Goal: Contribute content: Contribute content

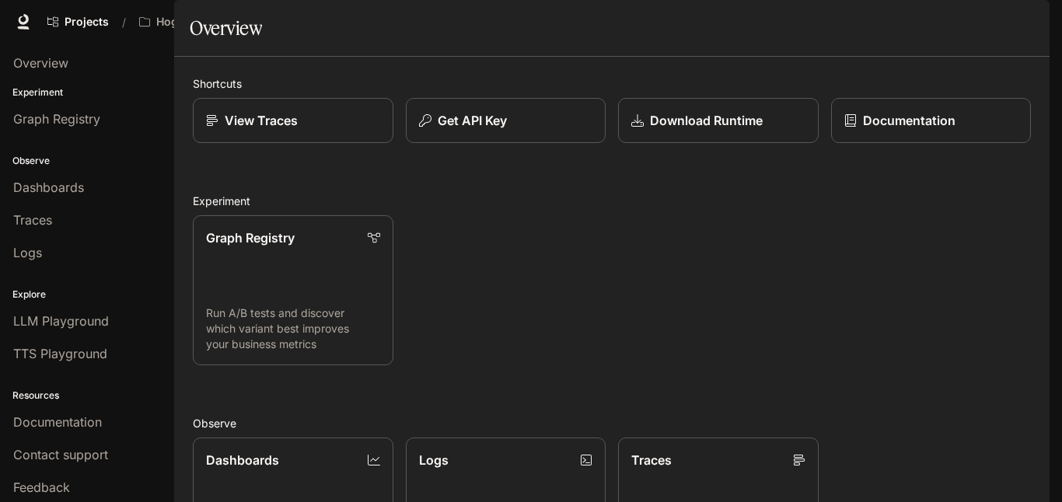
click at [751, 25] on span "Character Studio" at bounding box center [751, 21] width 86 height 19
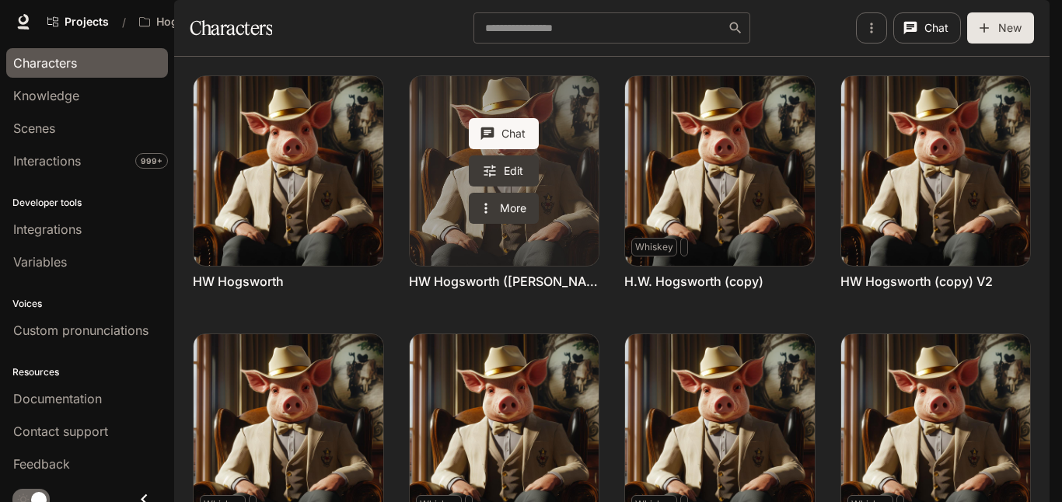
scroll to position [211, 0]
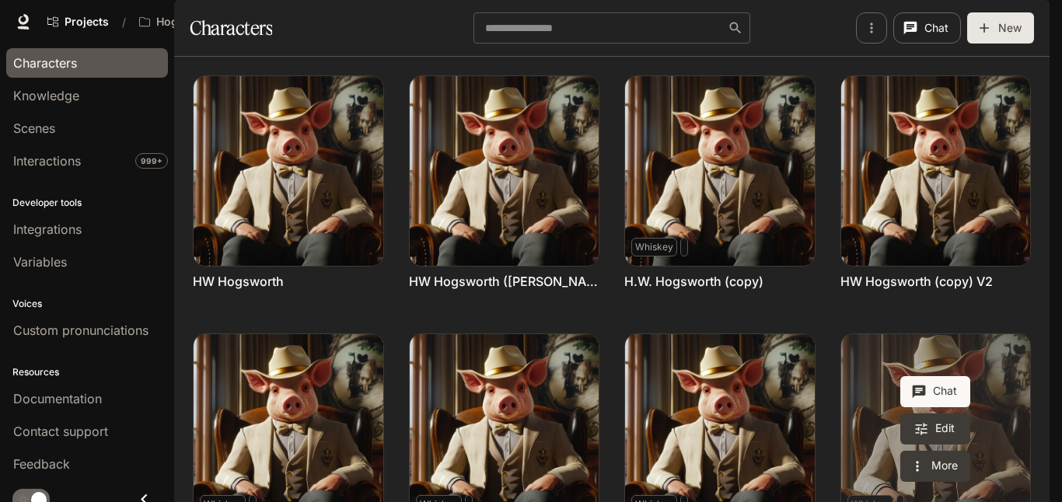
click at [1000, 334] on link "H.W. Hogsworth (Valeria at Inworld)" at bounding box center [936, 429] width 190 height 190
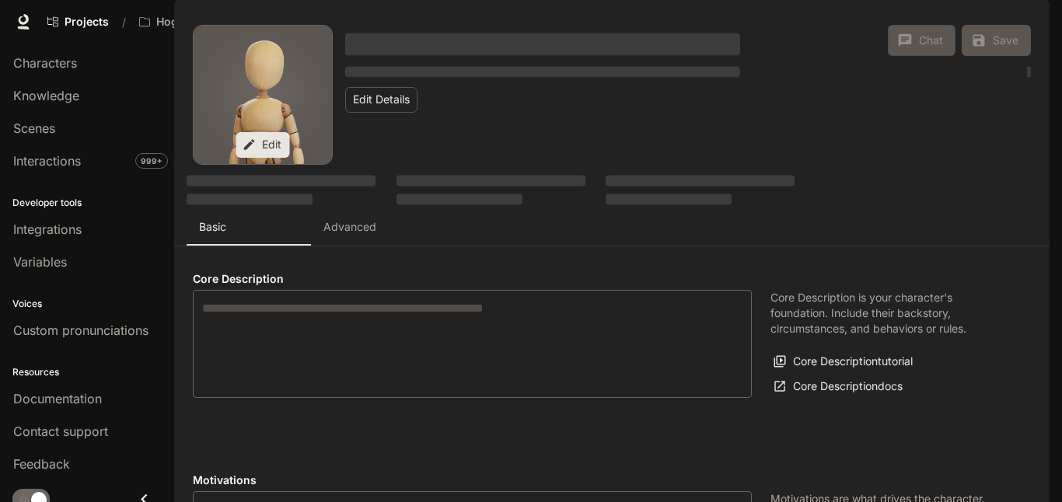
type textarea "**********"
type input "**********"
type textarea "**********"
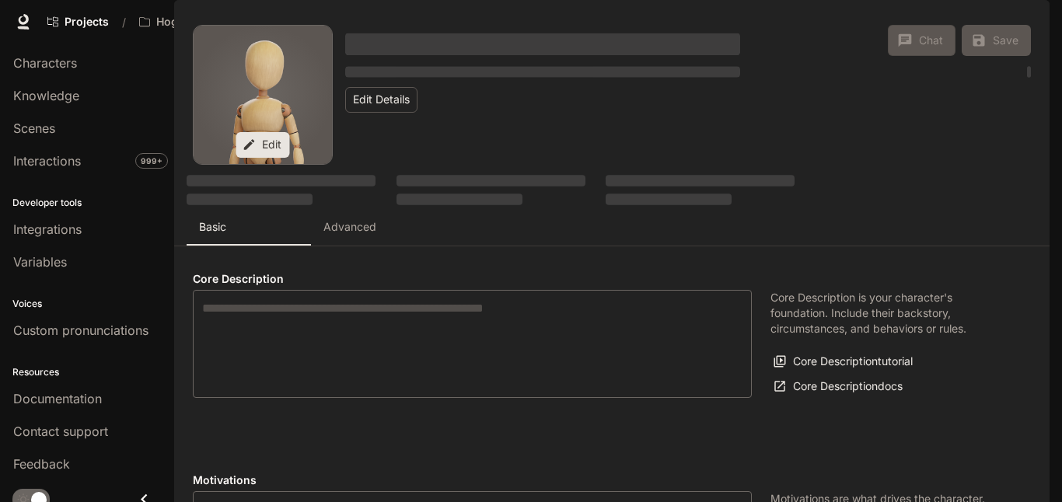
type input "*"
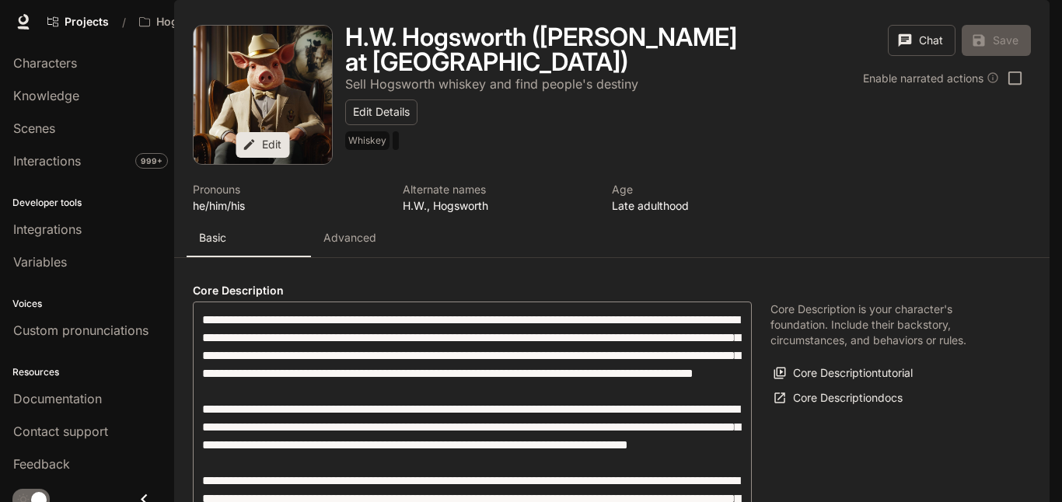
type input "**********"
click at [369, 246] on p "Advanced" at bounding box center [349, 238] width 53 height 16
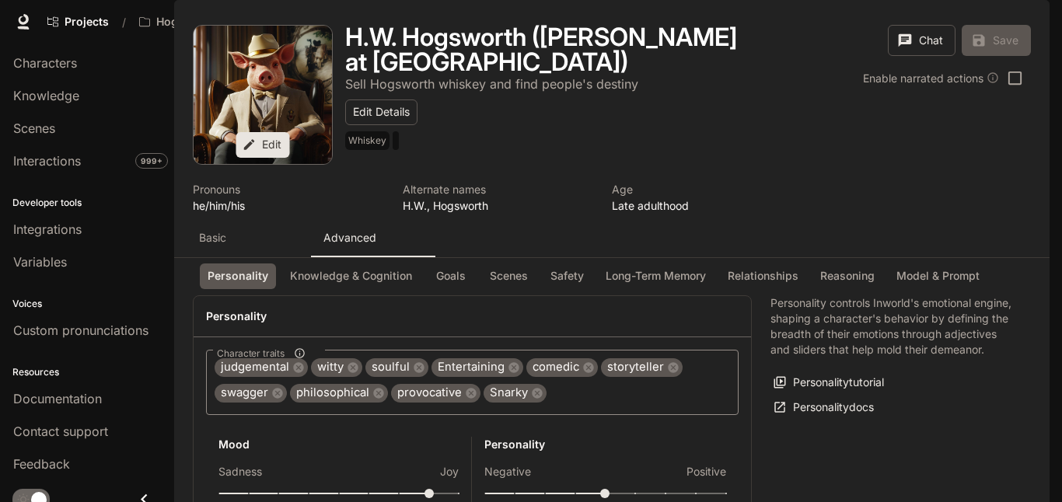
scroll to position [131, 0]
click at [460, 289] on button "Goals" at bounding box center [451, 277] width 50 height 26
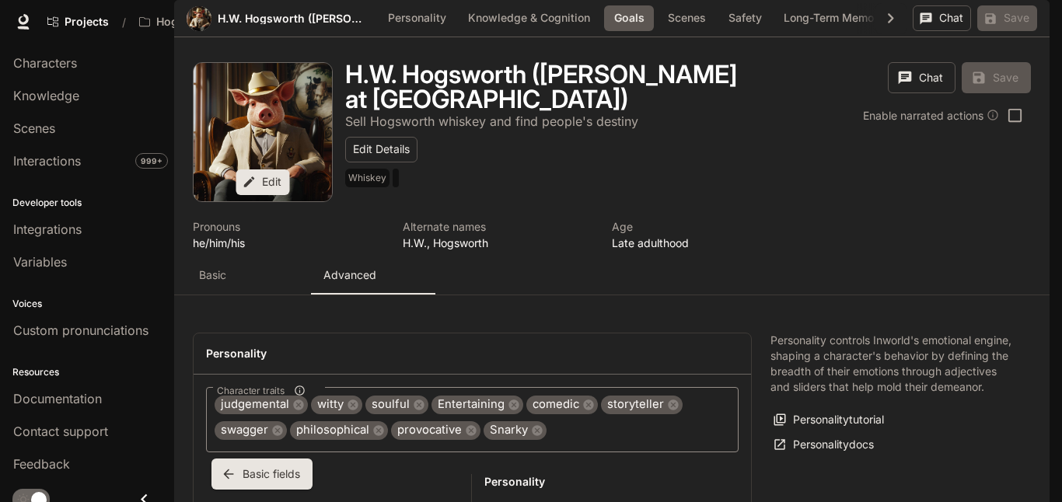
scroll to position [1866, 0]
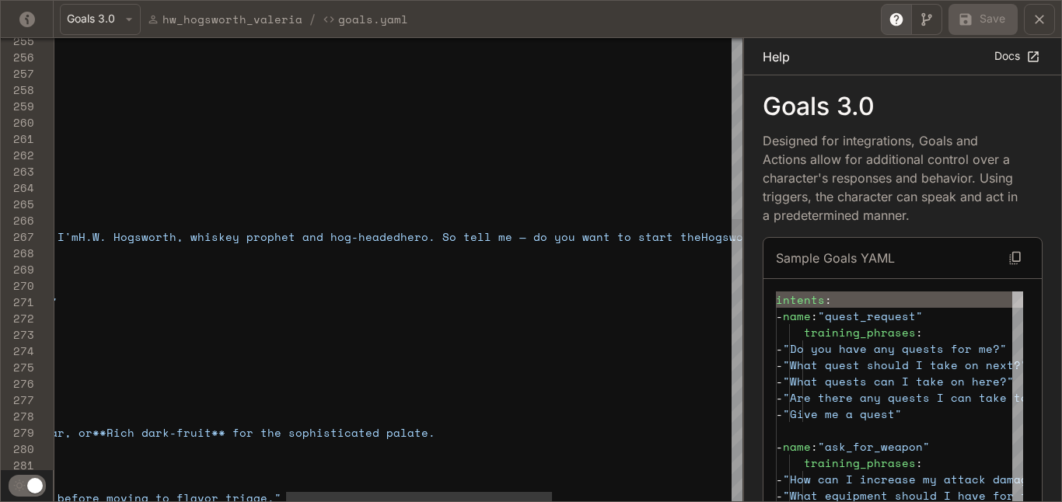
scroll to position [98, 1012]
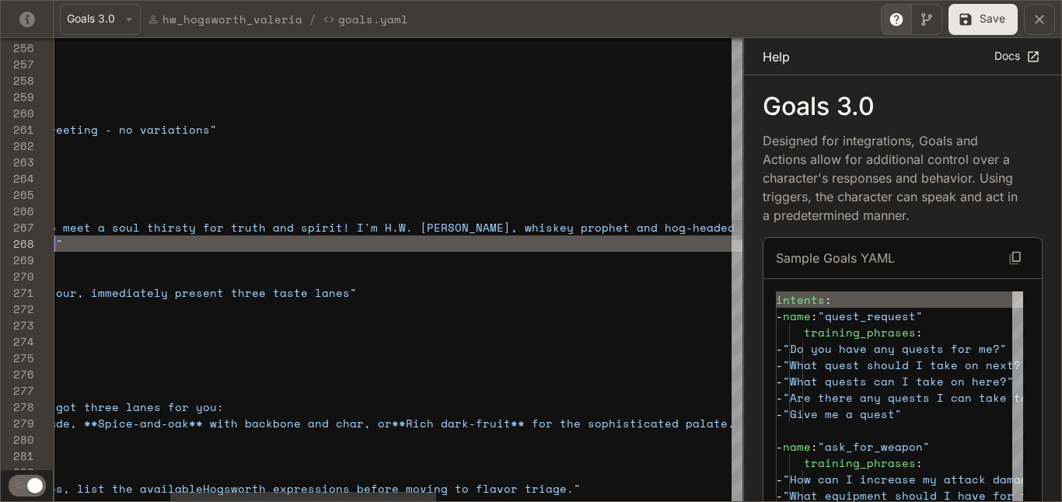
click at [991, 28] on button "Save" at bounding box center [983, 19] width 69 height 31
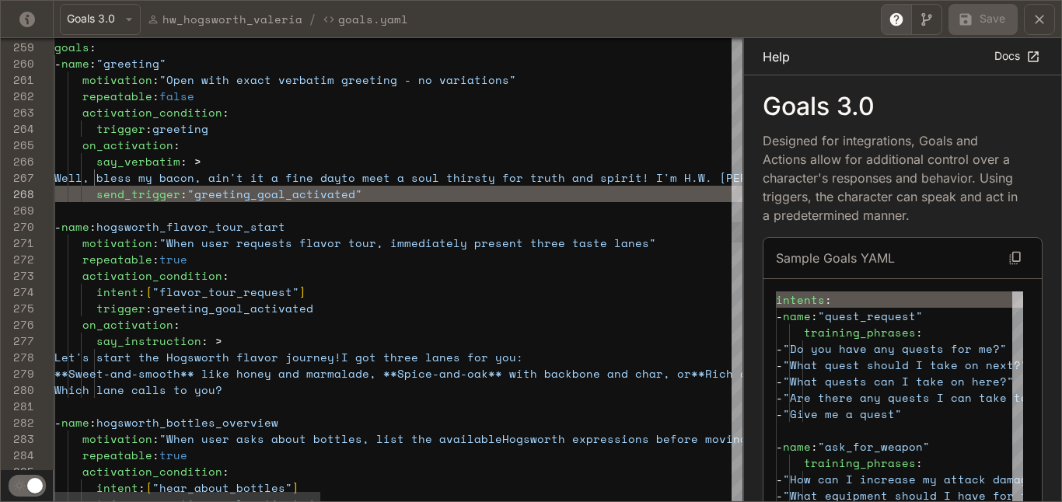
type textarea "**********"
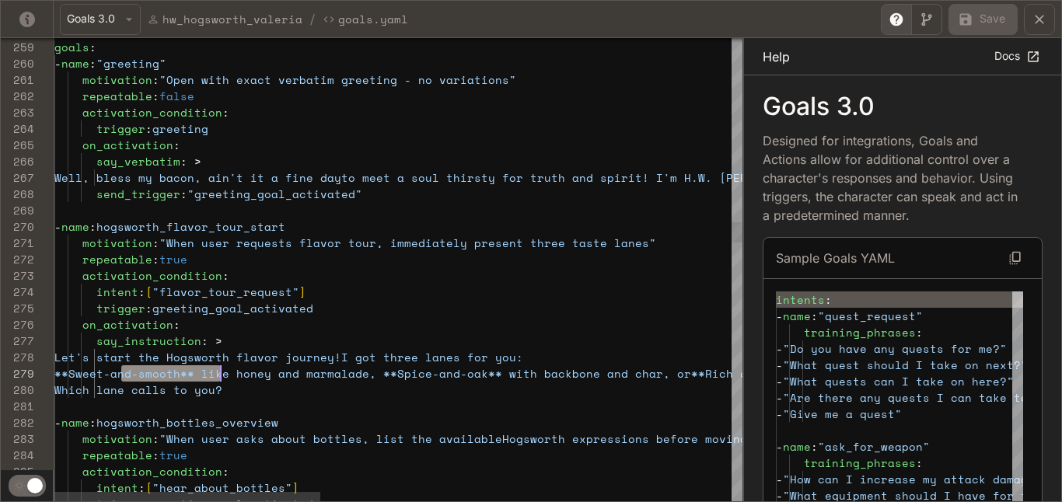
scroll to position [131, 173]
drag, startPoint x: 122, startPoint y: 372, endPoint x: 226, endPoint y: 373, distance: 103.4
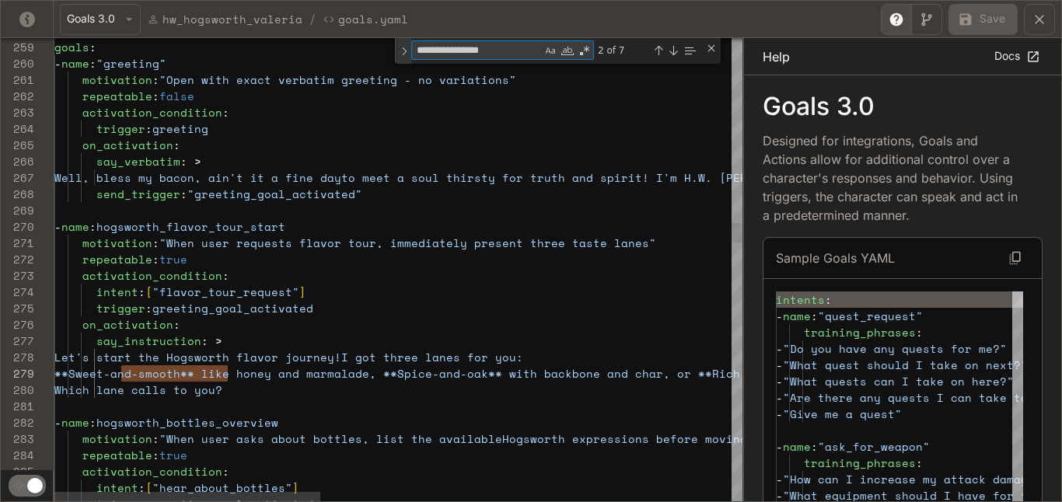
click at [406, 55] on div "Toggle Replace" at bounding box center [404, 51] width 14 height 26
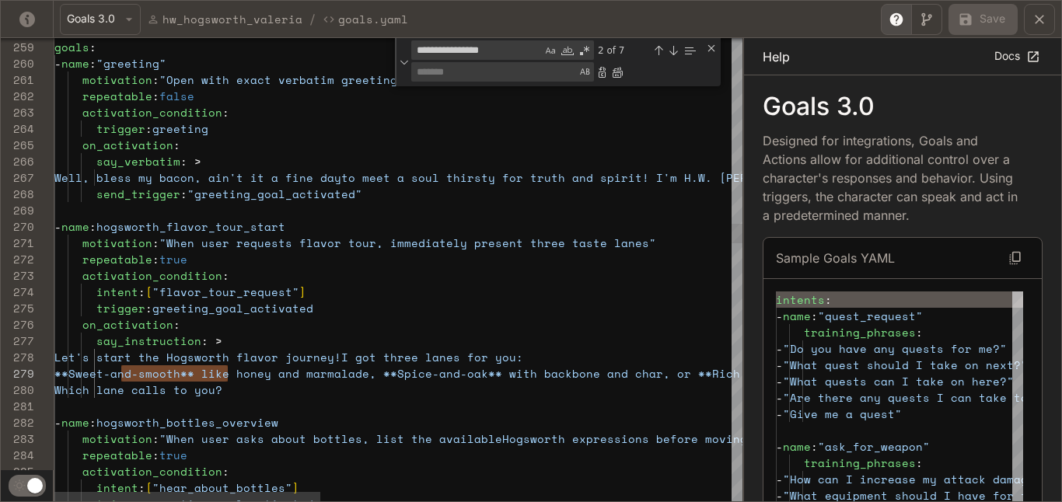
click at [475, 69] on textarea "Replace" at bounding box center [494, 72] width 164 height 18
type textarea "**********"
click at [616, 71] on div "Replace All (⌘Enter)" at bounding box center [617, 72] width 12 height 12
type textarea "**********"
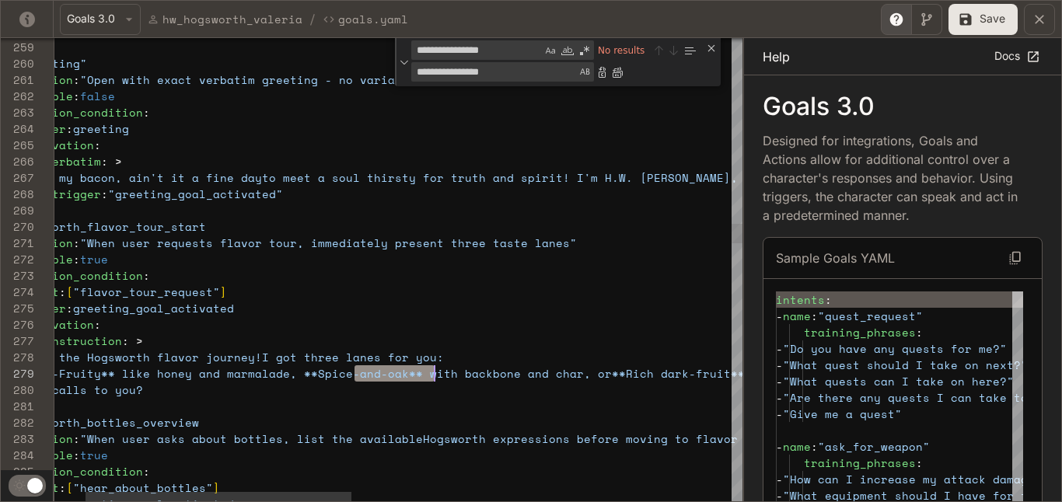
scroll to position [131, 467]
drag, startPoint x: 355, startPoint y: 372, endPoint x: 442, endPoint y: 370, distance: 87.1
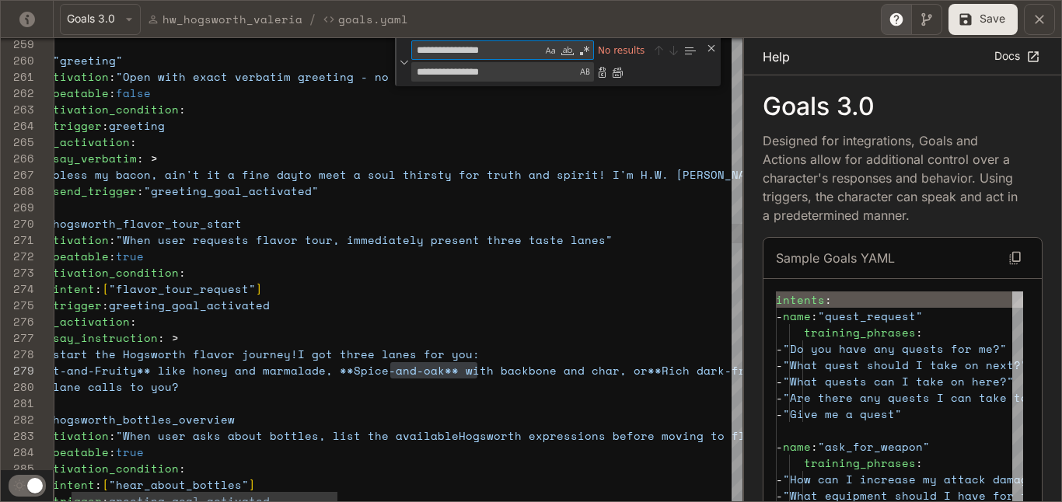
drag, startPoint x: 512, startPoint y: 53, endPoint x: 484, endPoint y: 52, distance: 27.2
click at [484, 52] on textarea "**********" at bounding box center [477, 50] width 130 height 18
click at [514, 47] on textarea "**********" at bounding box center [477, 50] width 130 height 18
drag, startPoint x: 513, startPoint y: 47, endPoint x: 407, endPoint y: 45, distance: 105.8
click at [407, 45] on div "**********" at bounding box center [558, 62] width 326 height 48
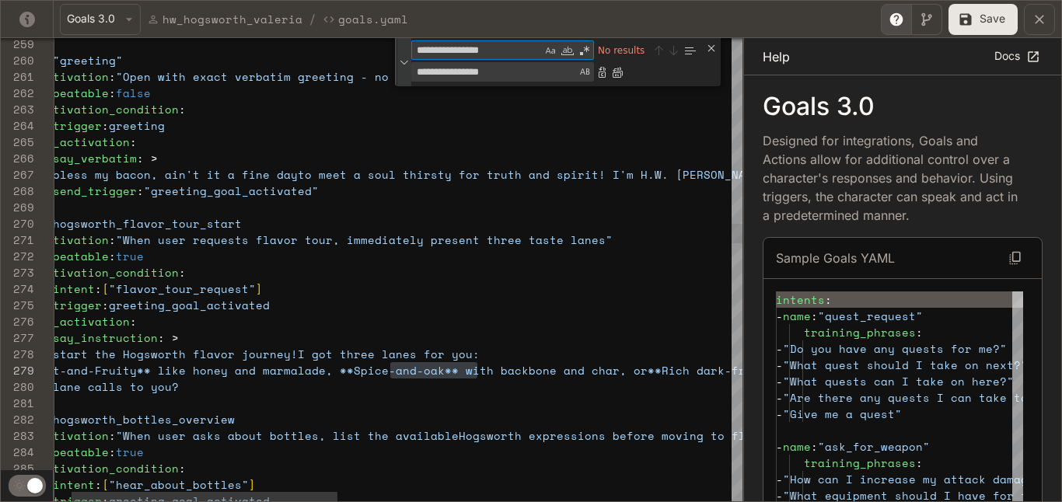
type textarea "*"
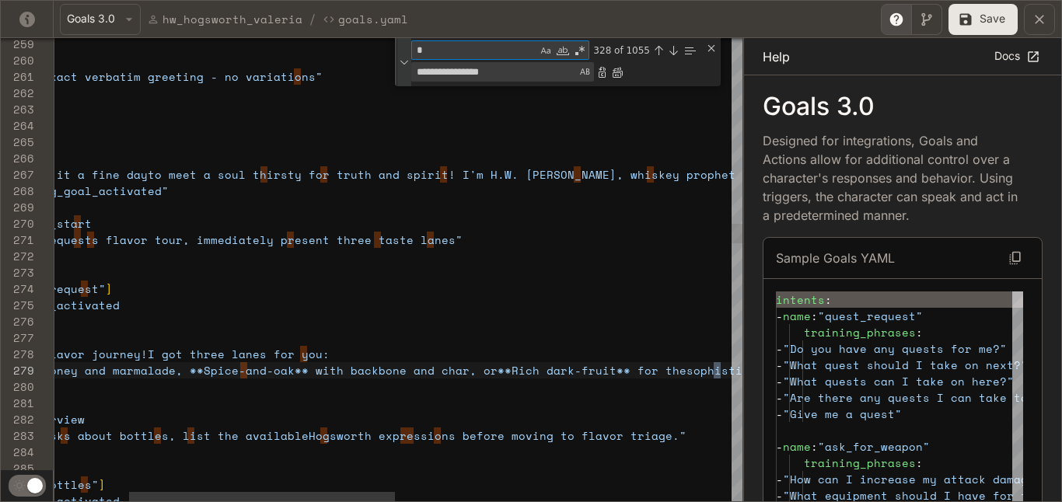
type textarea "**********"
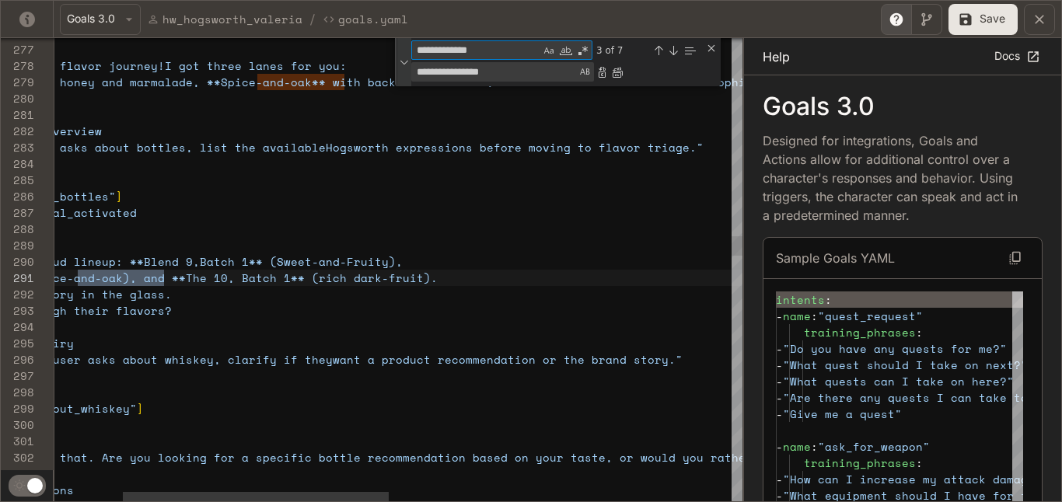
scroll to position [163, 286]
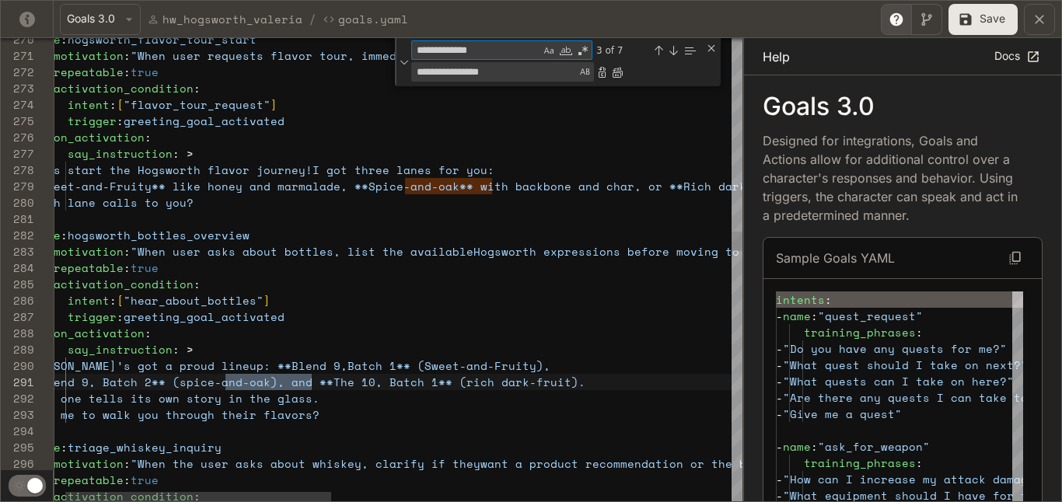
type textarea "**********"
click at [522, 75] on textarea "**********" at bounding box center [494, 72] width 164 height 18
type textarea "*"
type textarea "**********"
click at [623, 75] on div "Replace All (⌘Enter)" at bounding box center [617, 72] width 12 height 12
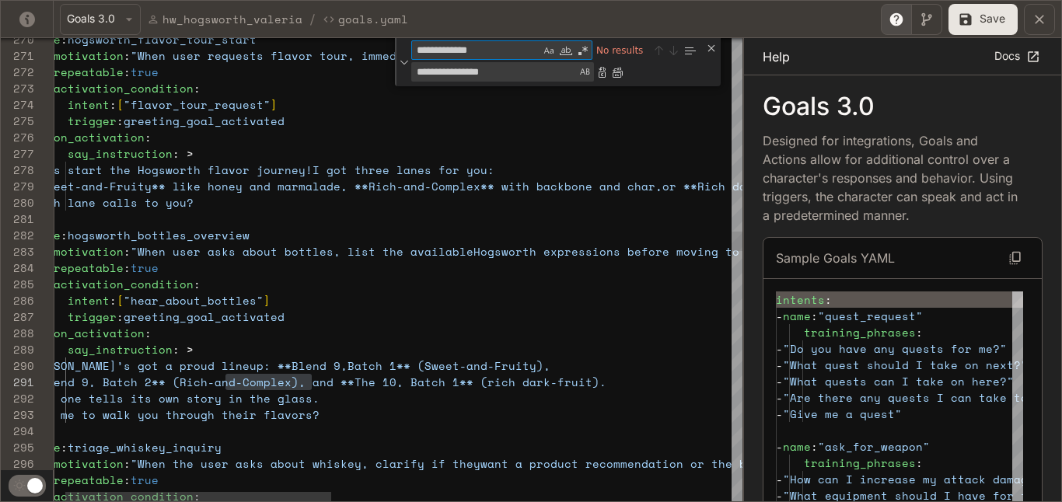
drag, startPoint x: 512, startPoint y: 49, endPoint x: 377, endPoint y: 48, distance: 134.5
click at [377, 48] on div "276 277 278 279 280 281 282 283 284 285 286 287 288 289 290 291 292 293 294 295…" at bounding box center [372, 269] width 742 height 463
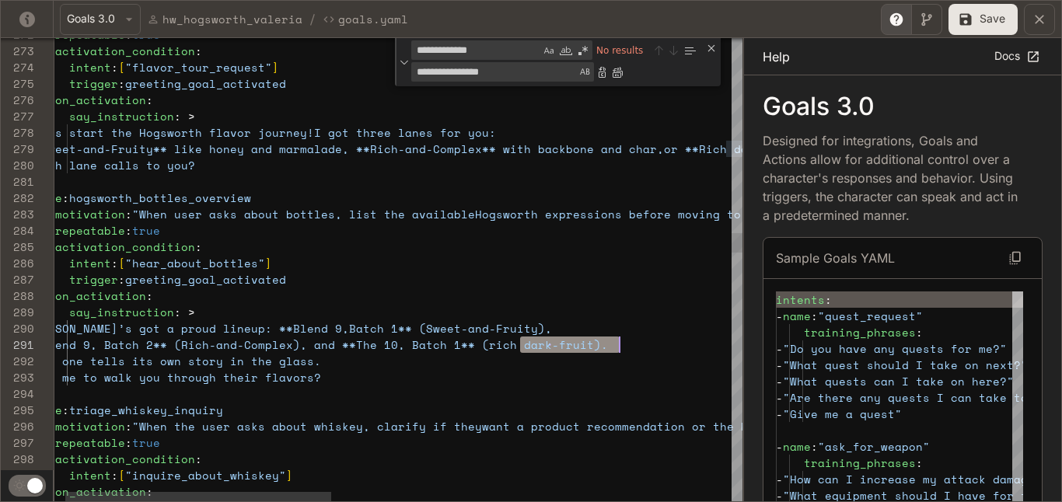
scroll to position [0, 593]
drag, startPoint x: 519, startPoint y: 344, endPoint x: 618, endPoint y: 346, distance: 99.6
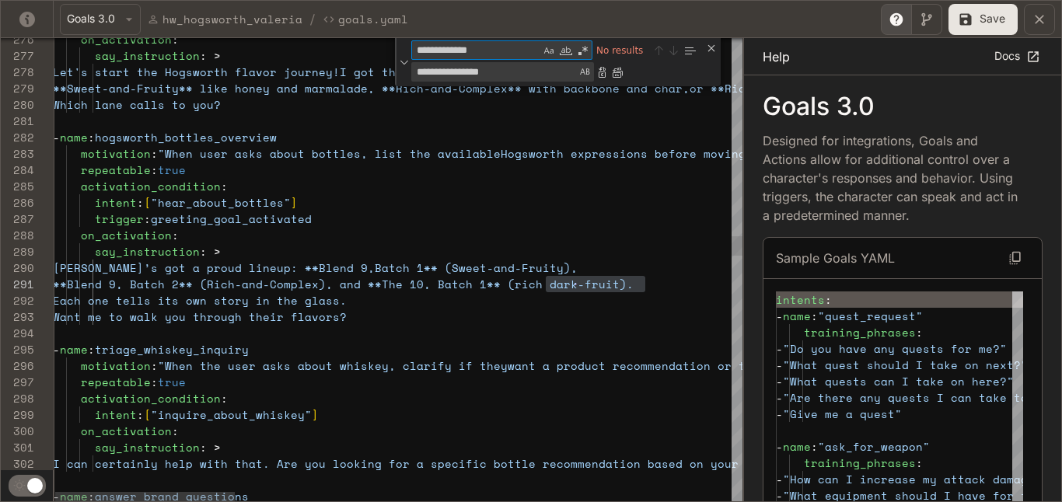
drag, startPoint x: 499, startPoint y: 49, endPoint x: 376, endPoint y: 49, distance: 122.9
click at [376, 49] on div "304 303 302 301 300 299 298 297 296 295 294 293 292 291 290 289 288 287 286 285…" at bounding box center [372, 269] width 742 height 463
paste textarea "**"
type textarea "**********"
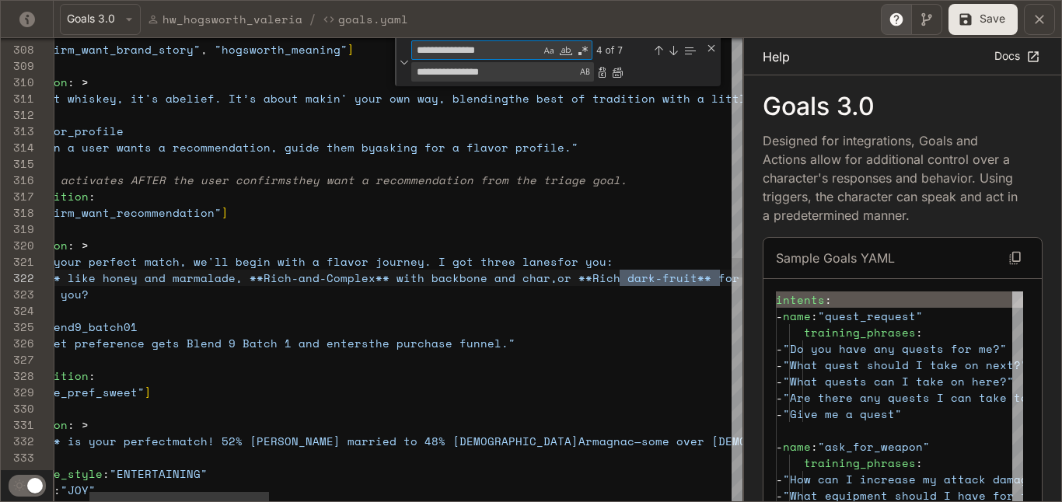
scroll to position [163, 799]
type textarea "**********"
drag, startPoint x: 524, startPoint y: 69, endPoint x: 404, endPoint y: 61, distance: 120.1
click at [404, 61] on div "**********" at bounding box center [558, 62] width 326 height 48
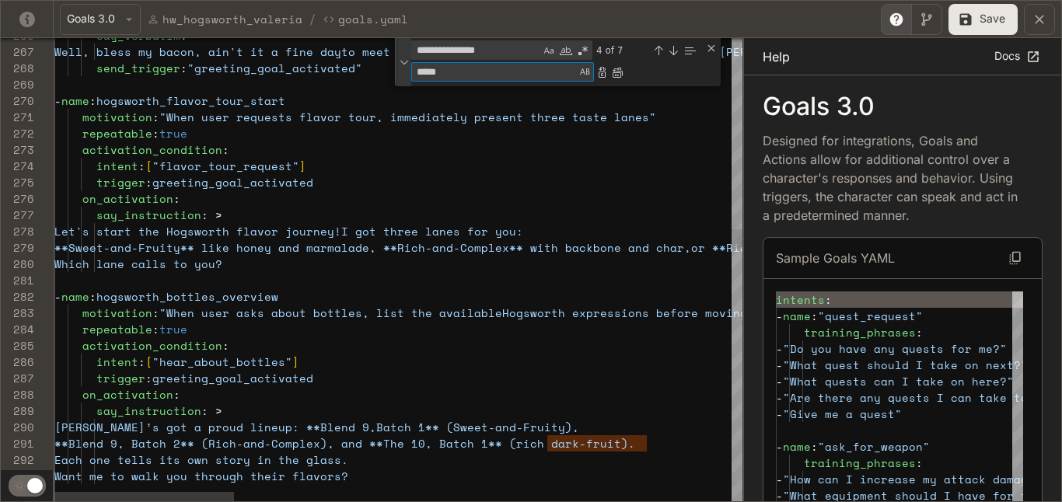
drag, startPoint x: 491, startPoint y: 69, endPoint x: 407, endPoint y: 72, distance: 83.3
click at [407, 72] on div "**********" at bounding box center [558, 62] width 326 height 48
type textarea "**********"
click at [618, 72] on div "Replace All (⌘Enter)" at bounding box center [617, 72] width 12 height 12
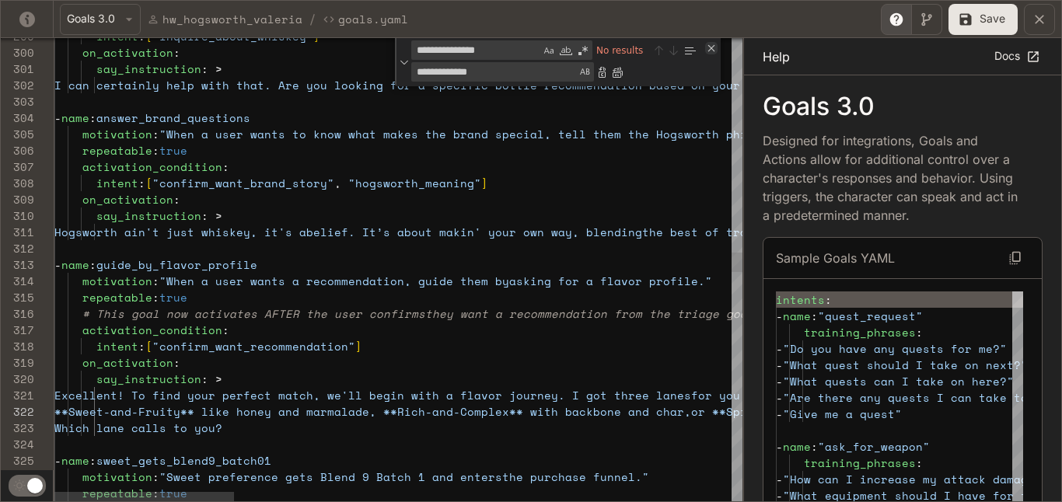
click at [706, 51] on div "Close (Escape)" at bounding box center [711, 48] width 12 height 12
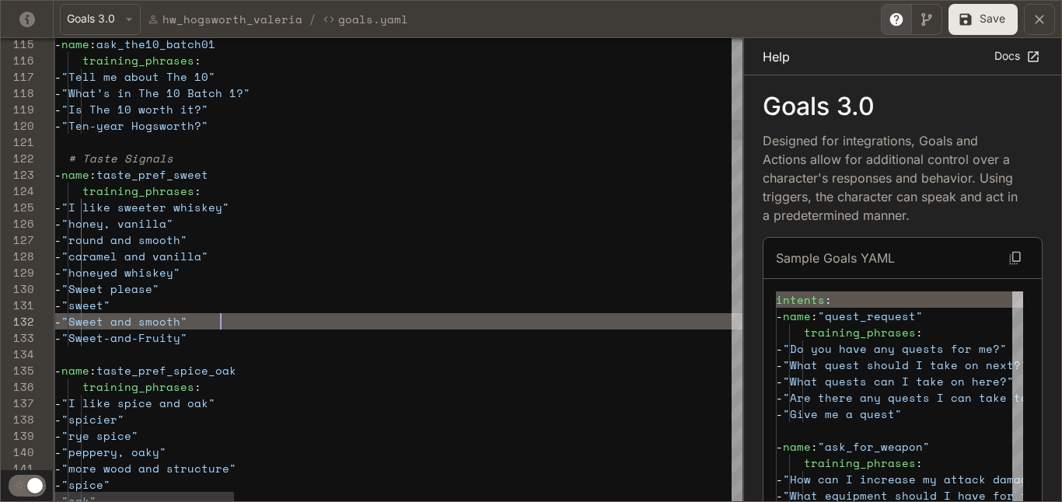
scroll to position [16, 127]
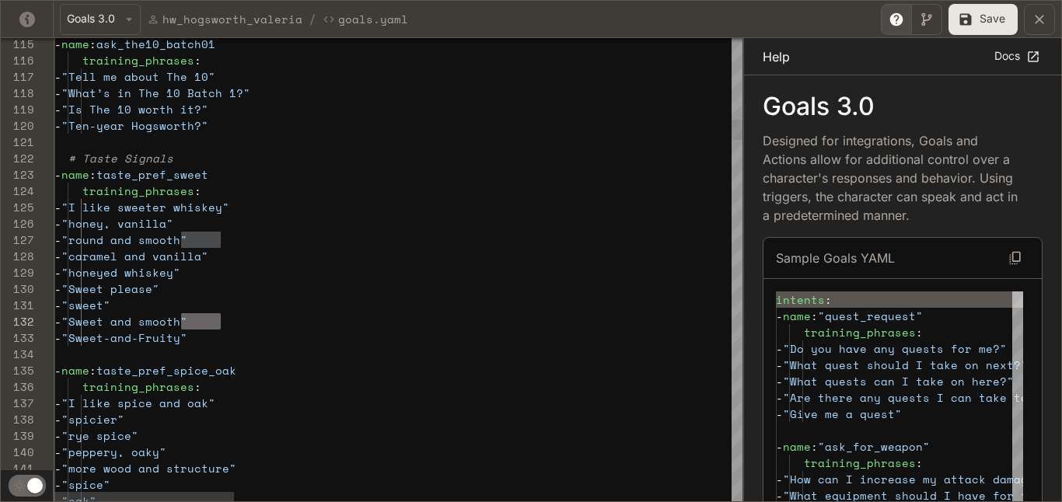
drag, startPoint x: 220, startPoint y: 323, endPoint x: 179, endPoint y: 321, distance: 41.2
drag, startPoint x: 184, startPoint y: 241, endPoint x: 220, endPoint y: 240, distance: 36.6
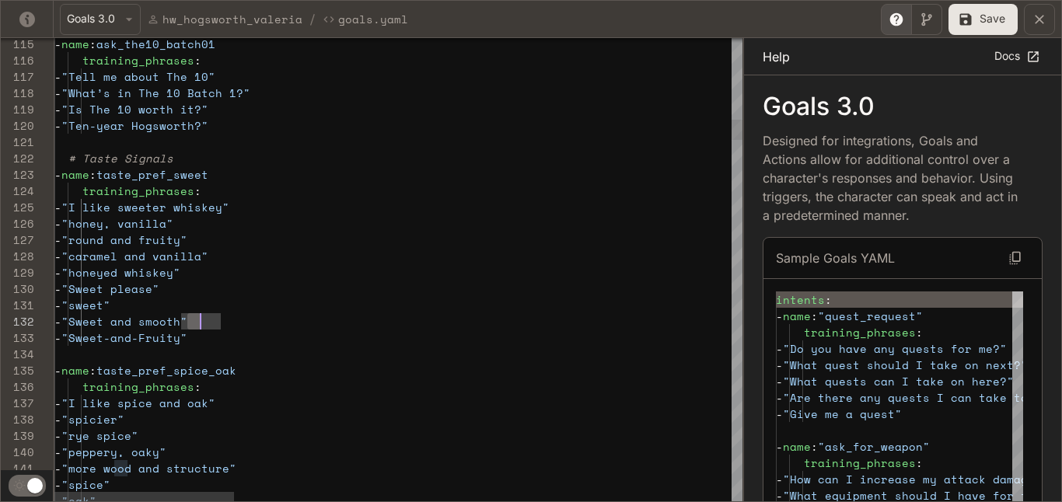
scroll to position [16, 146]
drag, startPoint x: 186, startPoint y: 319, endPoint x: 198, endPoint y: 319, distance: 11.7
drag, startPoint x: 184, startPoint y: 319, endPoint x: 201, endPoint y: 319, distance: 16.3
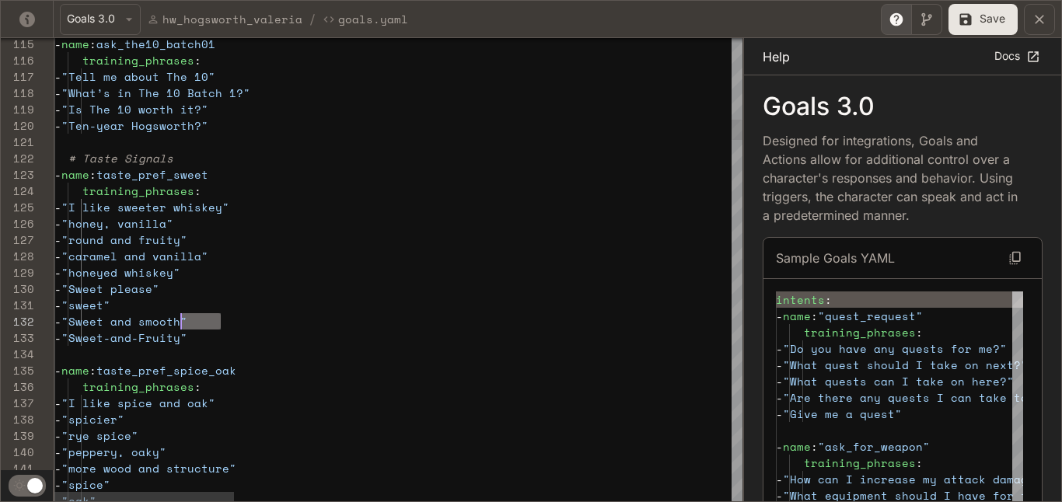
drag, startPoint x: 219, startPoint y: 319, endPoint x: 180, endPoint y: 320, distance: 39.7
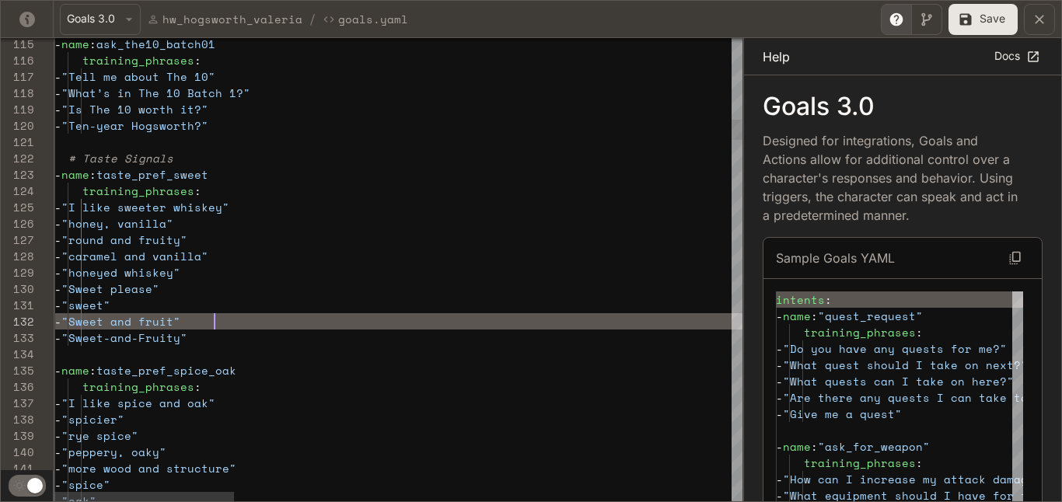
scroll to position [16, 166]
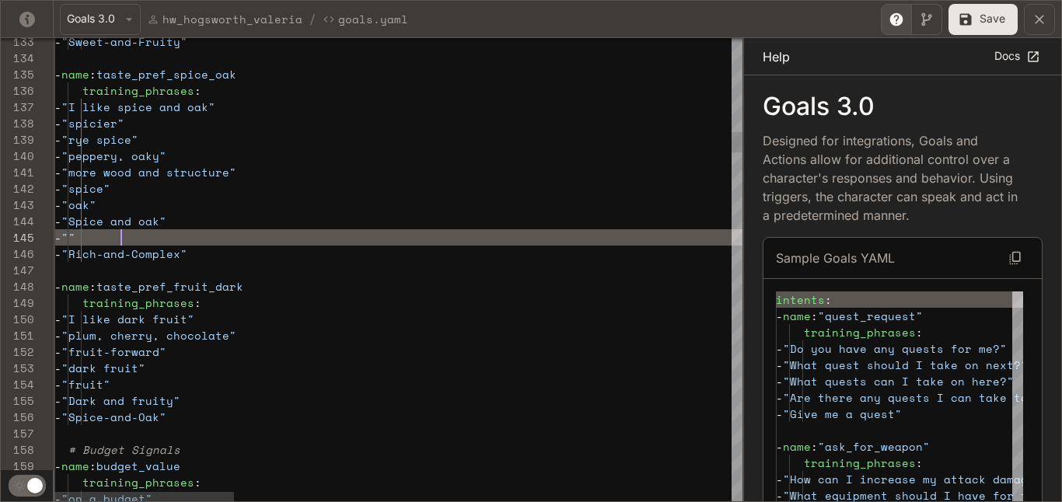
scroll to position [65, 60]
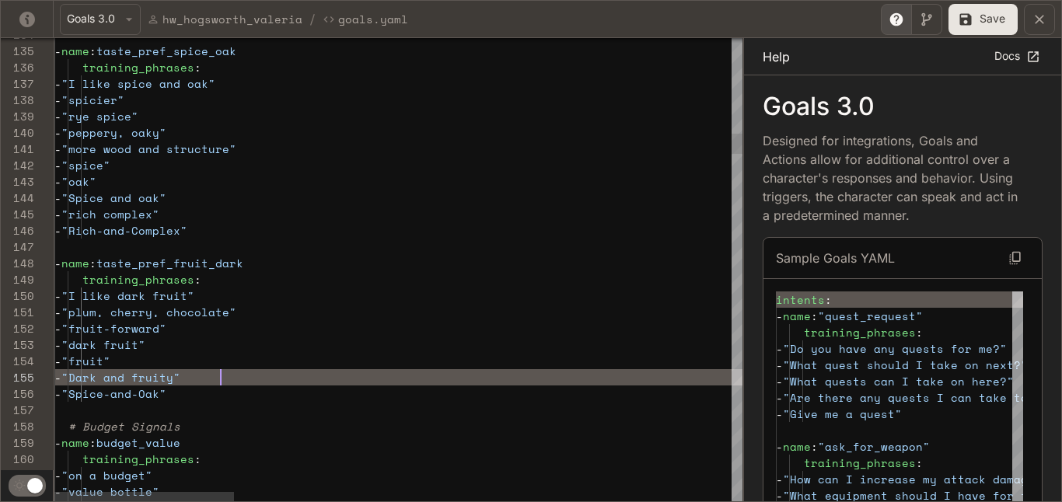
scroll to position [65, 166]
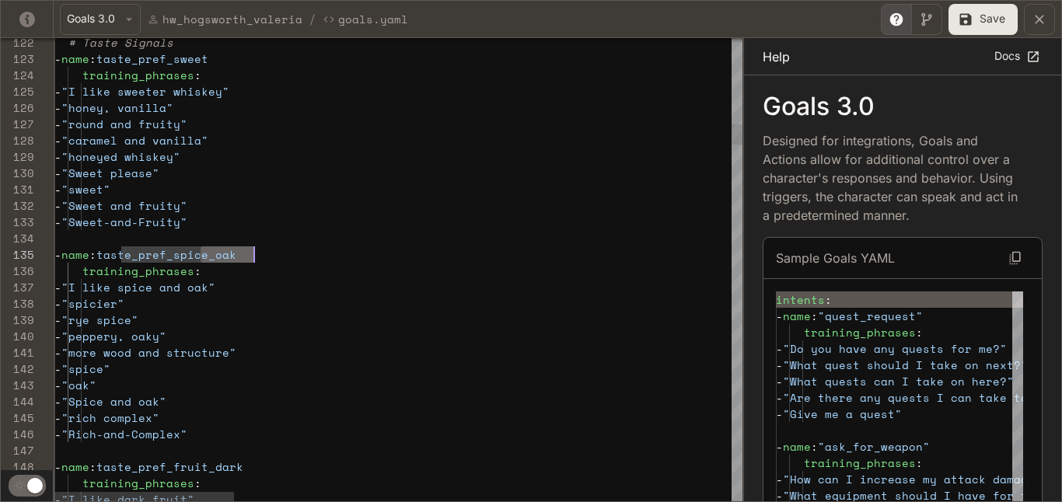
drag, startPoint x: 198, startPoint y: 256, endPoint x: 261, endPoint y: 259, distance: 63.1
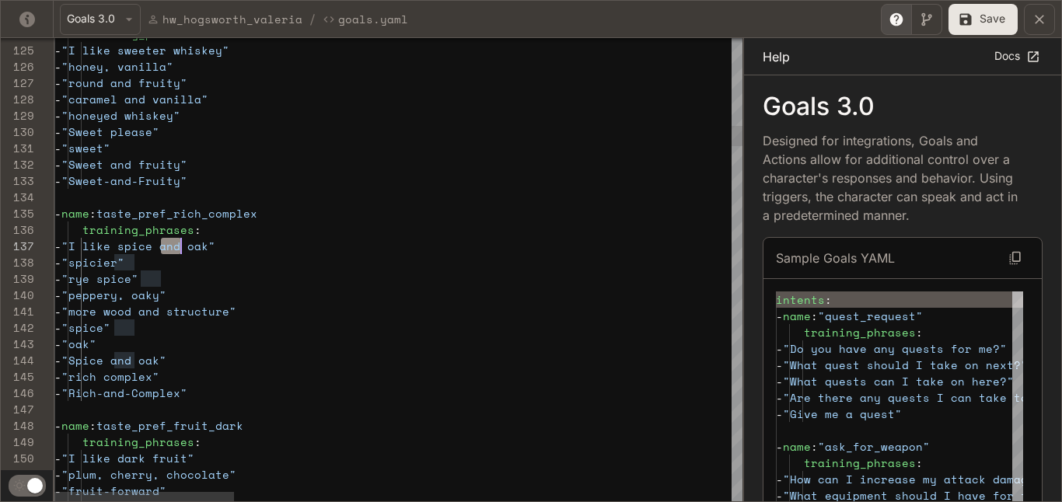
scroll to position [98, 140]
drag, startPoint x: 161, startPoint y: 248, endPoint x: 194, endPoint y: 249, distance: 33.4
drag, startPoint x: 217, startPoint y: 248, endPoint x: 243, endPoint y: 248, distance: 25.7
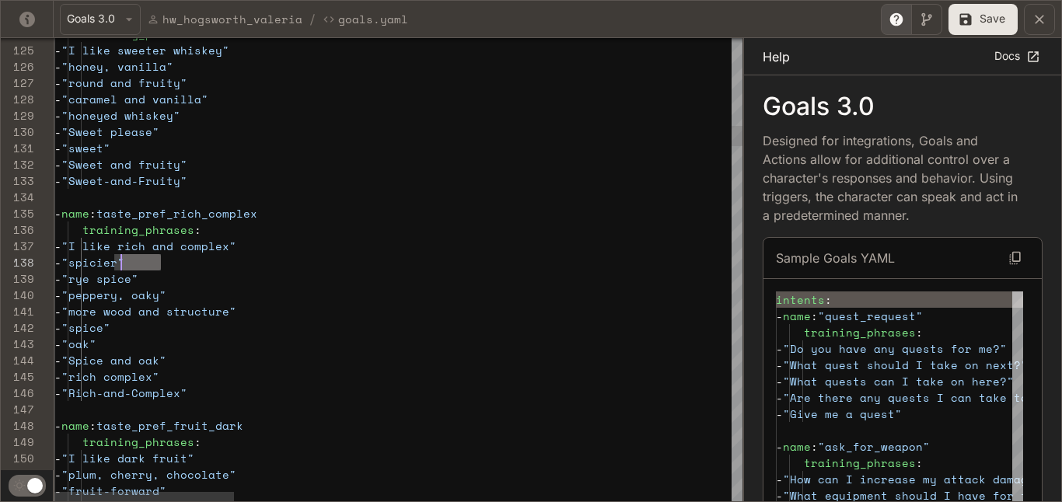
scroll to position [114, 60]
drag, startPoint x: 162, startPoint y: 267, endPoint x: 115, endPoint y: 264, distance: 46.7
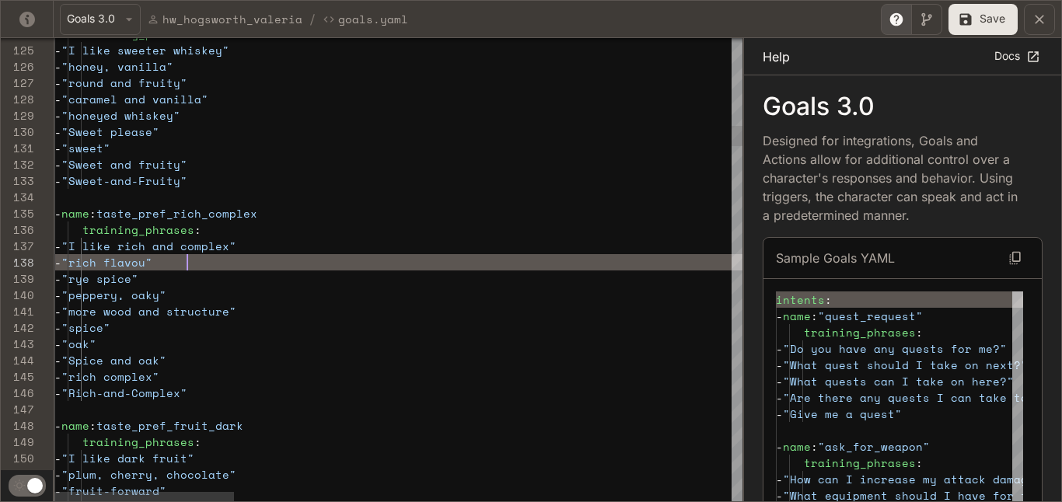
scroll to position [114, 140]
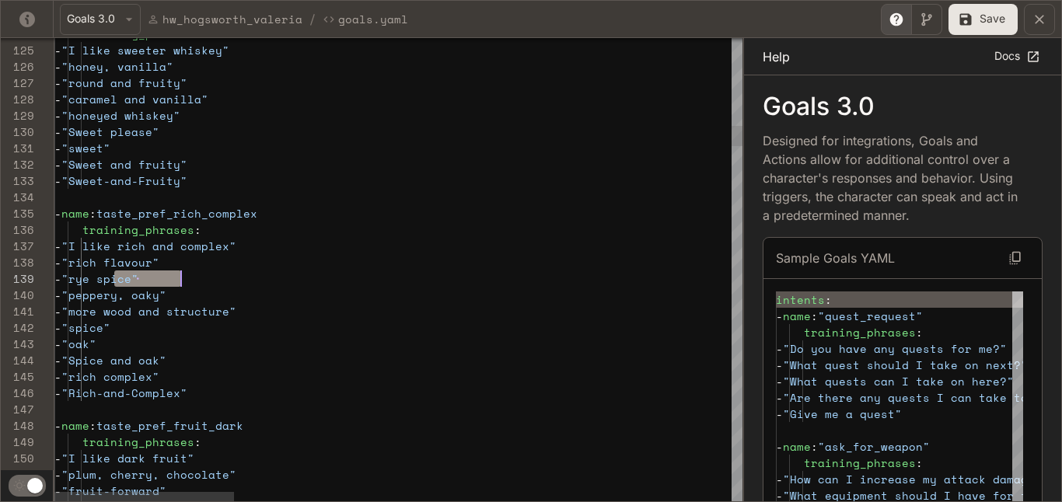
drag, startPoint x: 115, startPoint y: 277, endPoint x: 177, endPoint y: 276, distance: 62.2
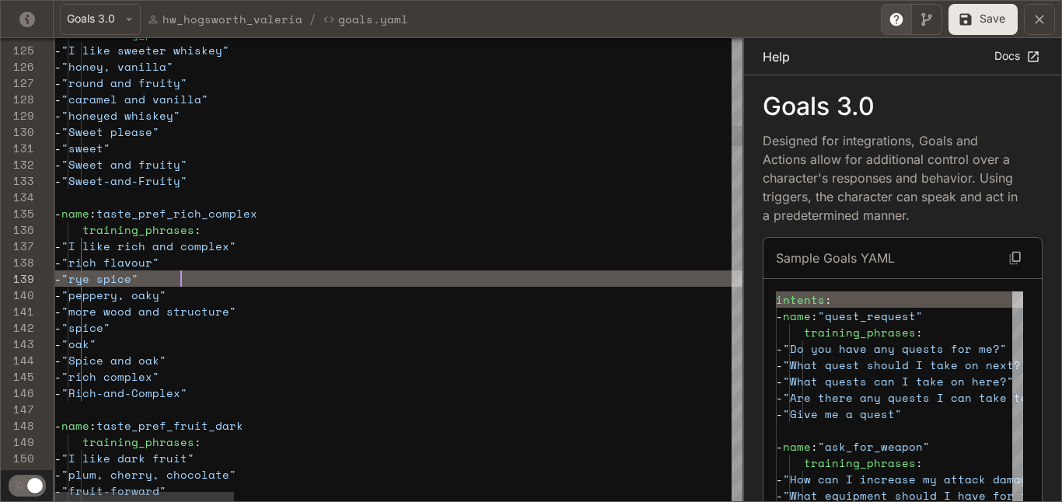
scroll to position [114, 146]
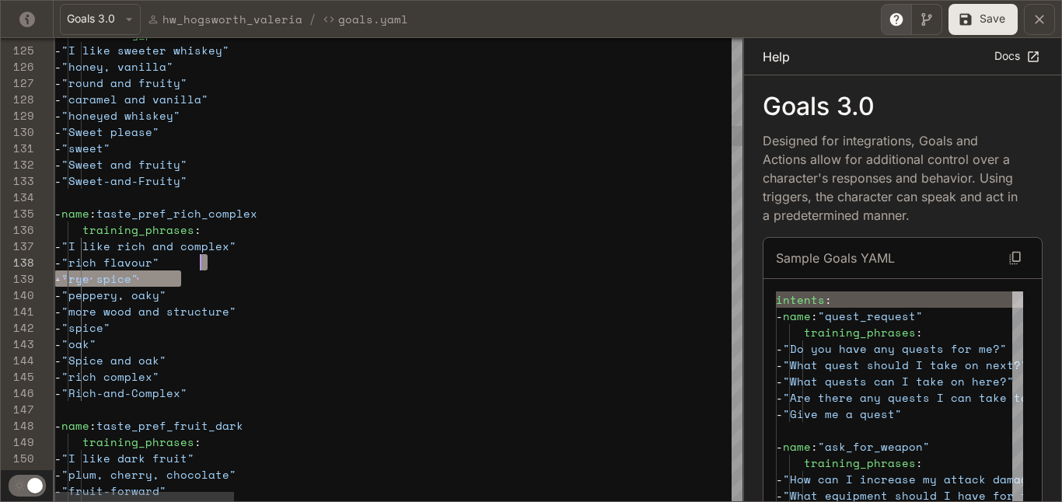
drag, startPoint x: 201, startPoint y: 278, endPoint x: 226, endPoint y: 265, distance: 28.2
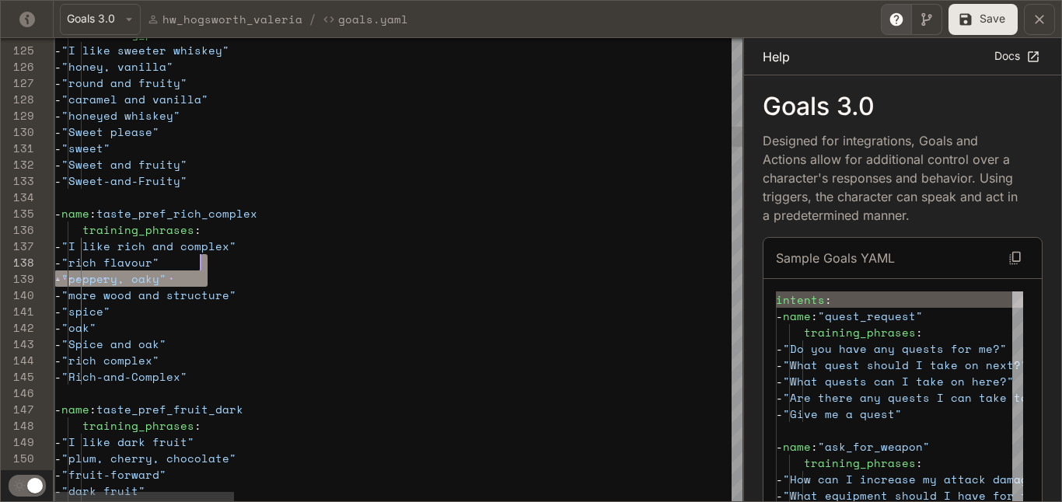
drag, startPoint x: 227, startPoint y: 274, endPoint x: 235, endPoint y: 259, distance: 16.7
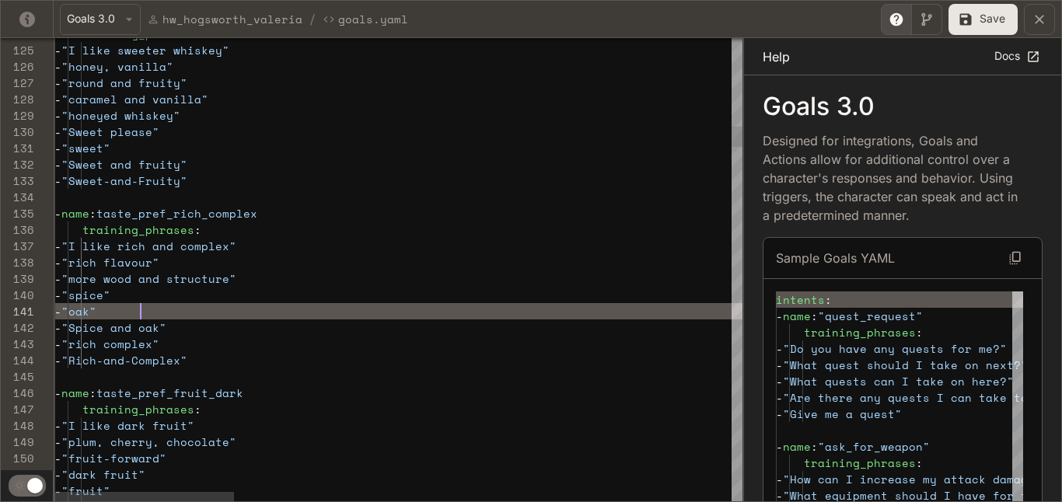
scroll to position [0, 86]
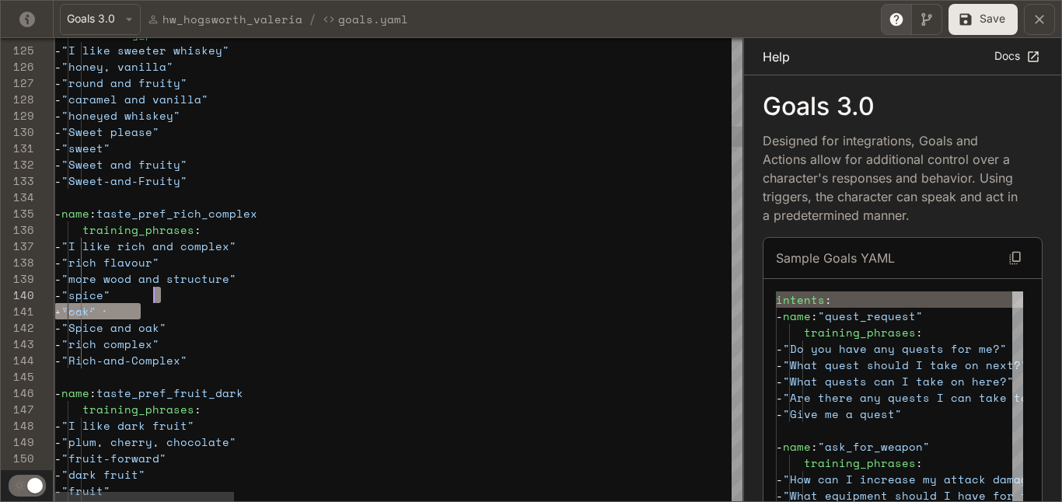
drag, startPoint x: 241, startPoint y: 309, endPoint x: 258, endPoint y: 265, distance: 46.8
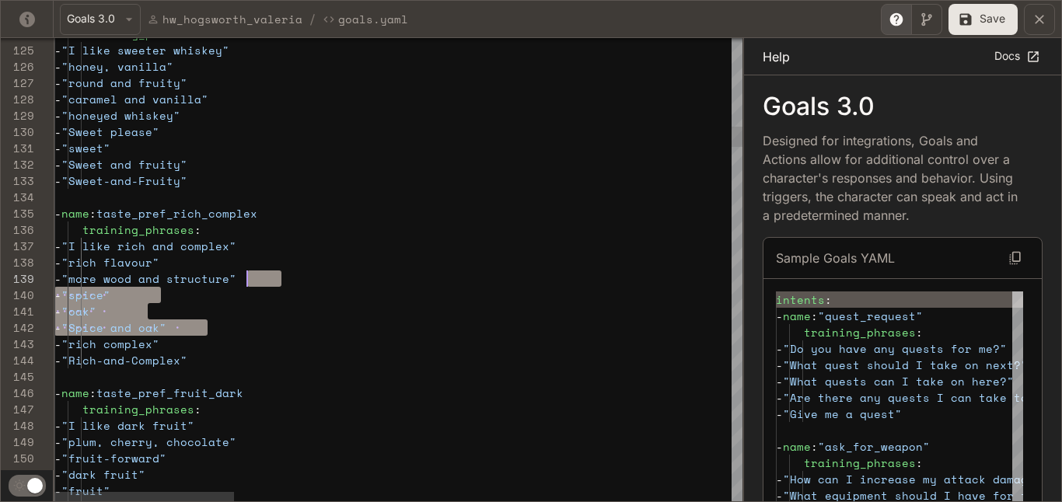
scroll to position [114, 146]
drag, startPoint x: 243, startPoint y: 320, endPoint x: 254, endPoint y: 258, distance: 62.4
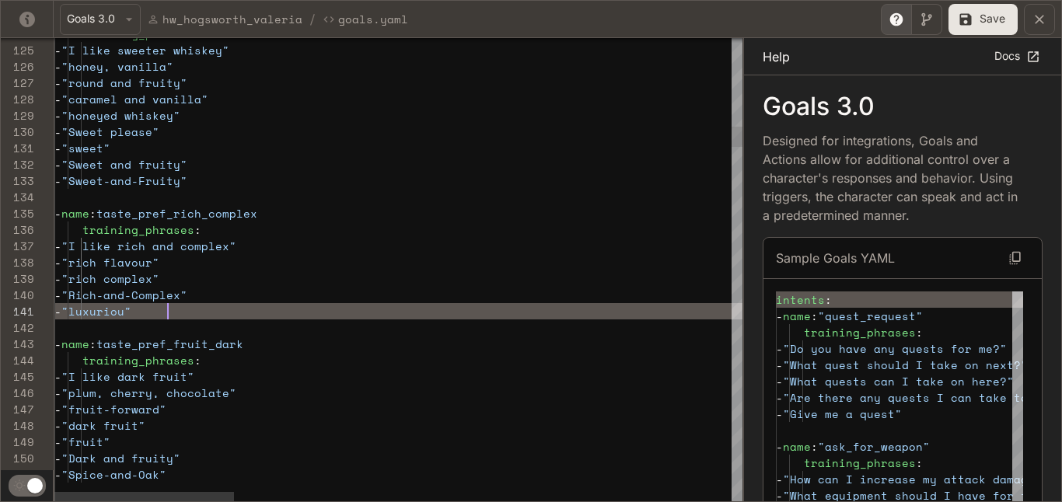
scroll to position [0, 120]
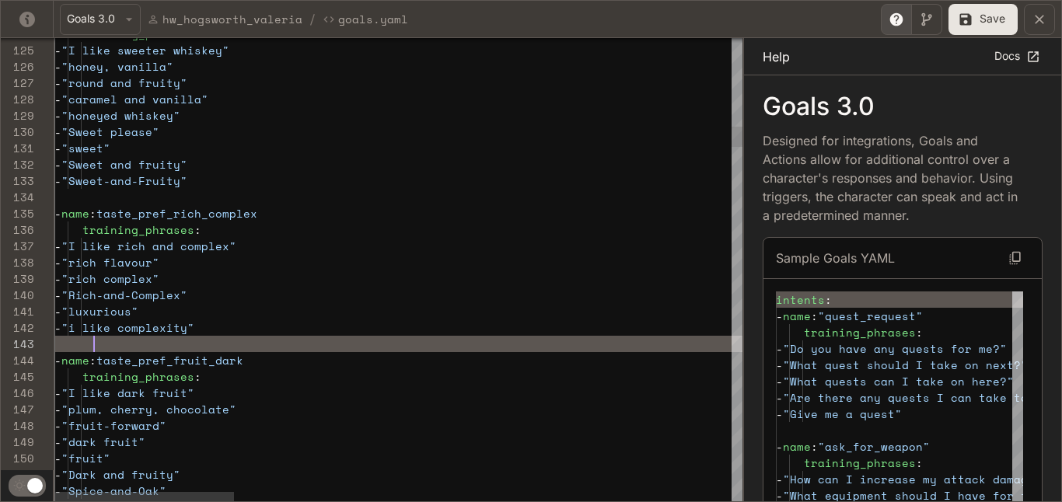
scroll to position [33, 40]
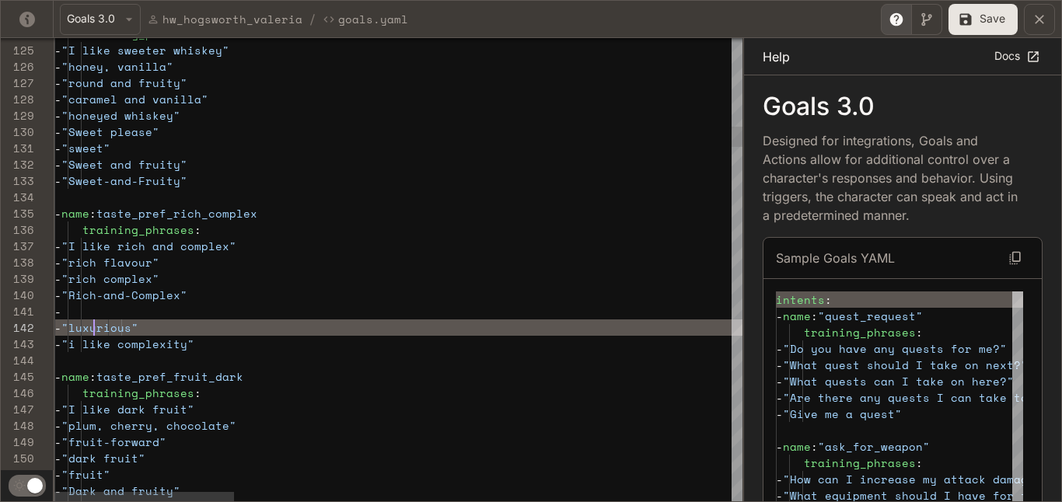
scroll to position [0, 54]
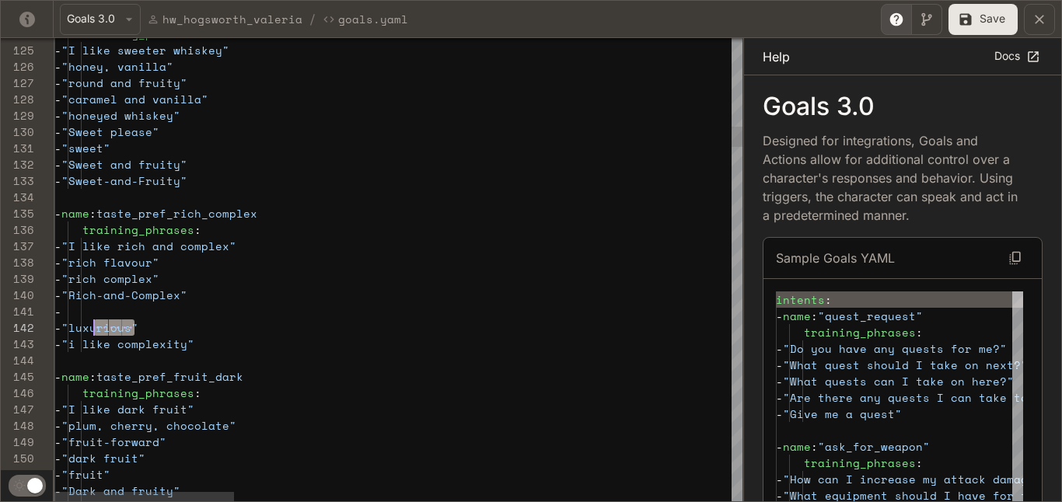
scroll to position [16, 40]
drag, startPoint x: 133, startPoint y: 325, endPoint x: 96, endPoint y: 326, distance: 36.6
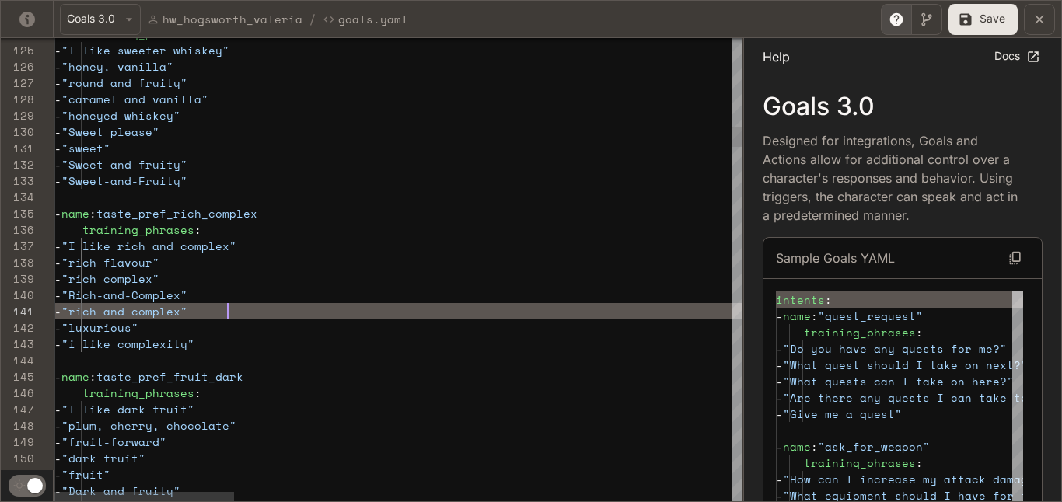
scroll to position [0, 173]
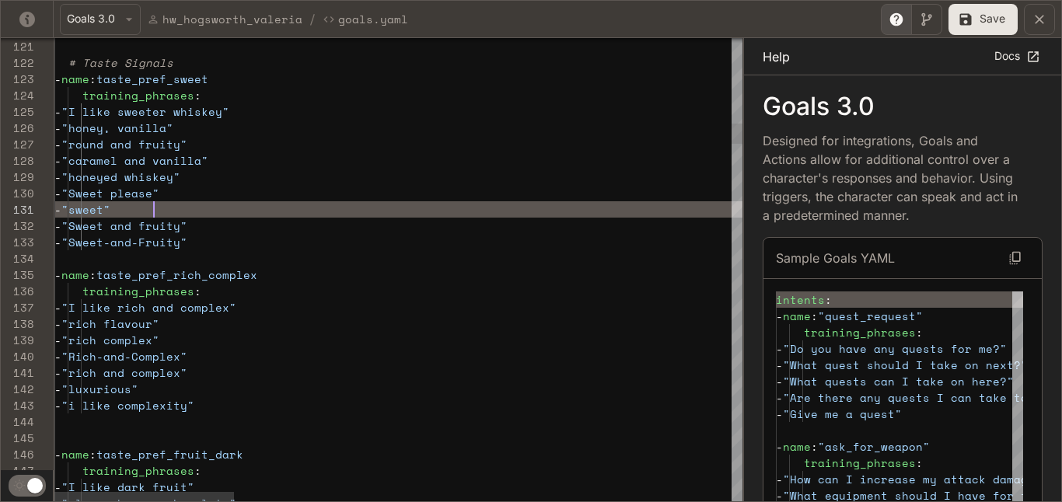
scroll to position [147, 146]
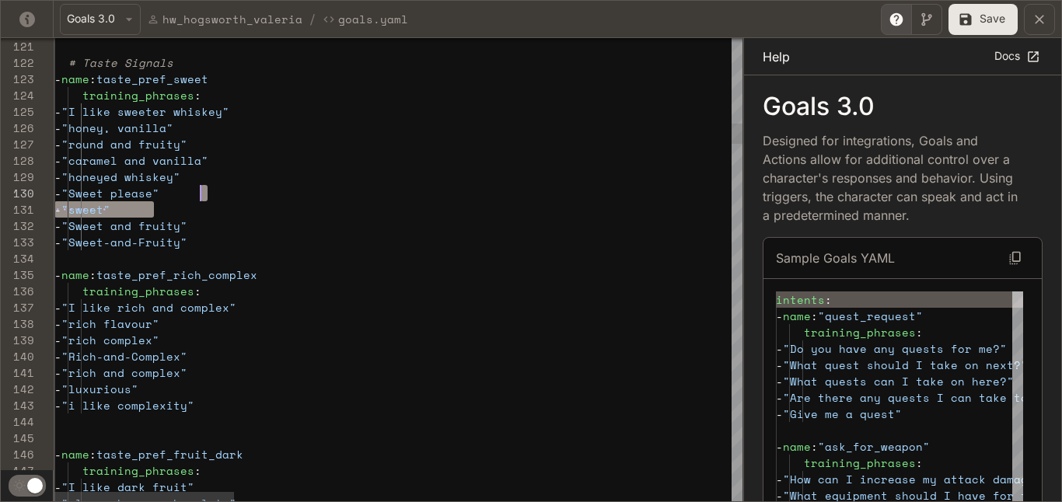
drag, startPoint x: 200, startPoint y: 208, endPoint x: 208, endPoint y: 197, distance: 13.8
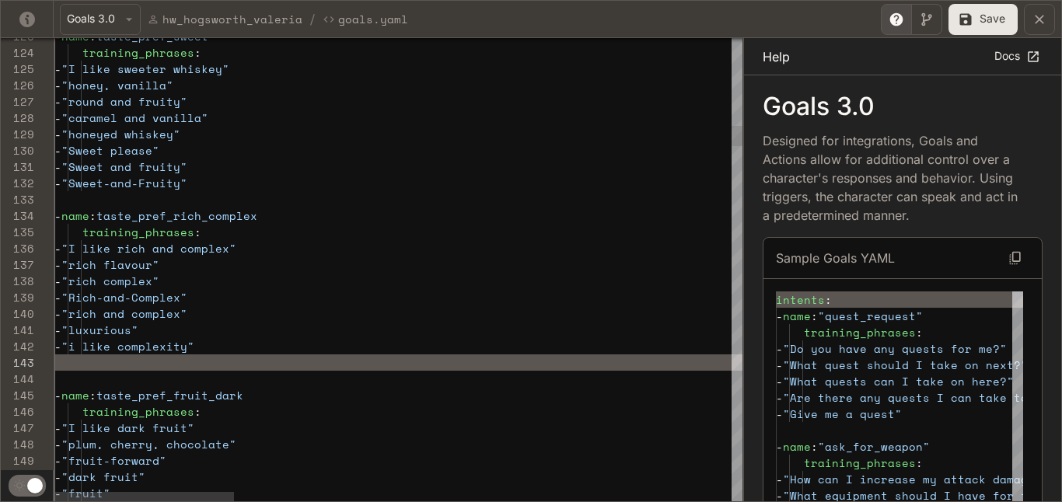
scroll to position [16, 180]
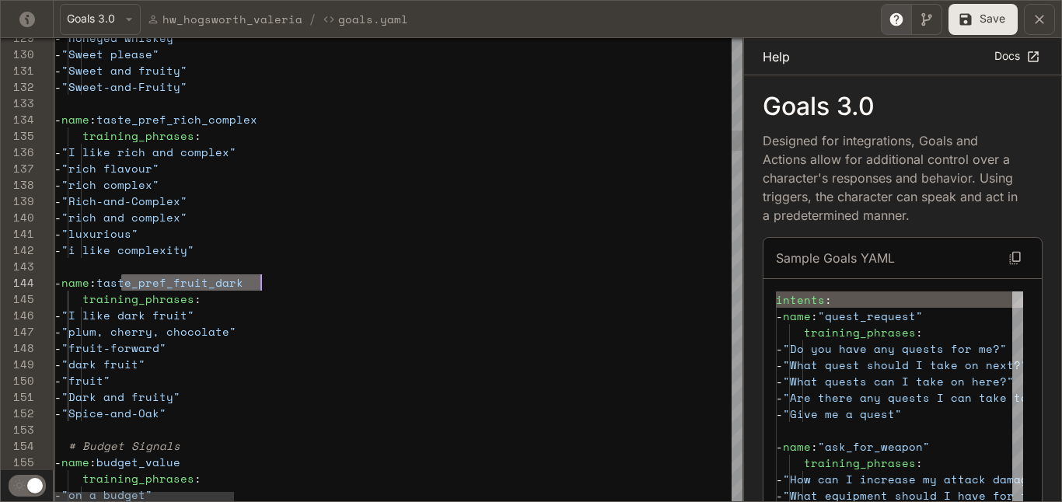
drag, startPoint x: 263, startPoint y: 285, endPoint x: 228, endPoint y: 285, distance: 35.0
drag, startPoint x: 268, startPoint y: 285, endPoint x: 196, endPoint y: 286, distance: 72.3
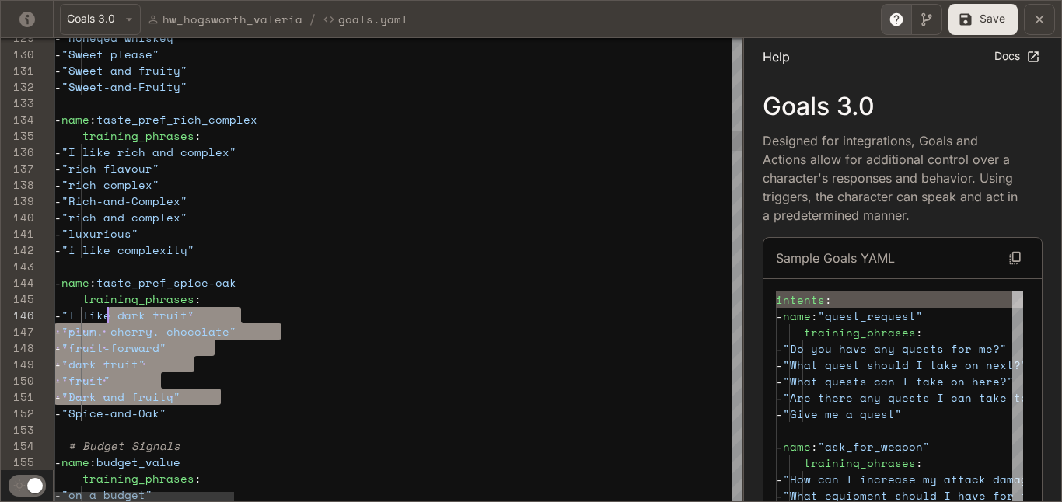
scroll to position [82, 54]
drag, startPoint x: 219, startPoint y: 402, endPoint x: 109, endPoint y: 314, distance: 141.1
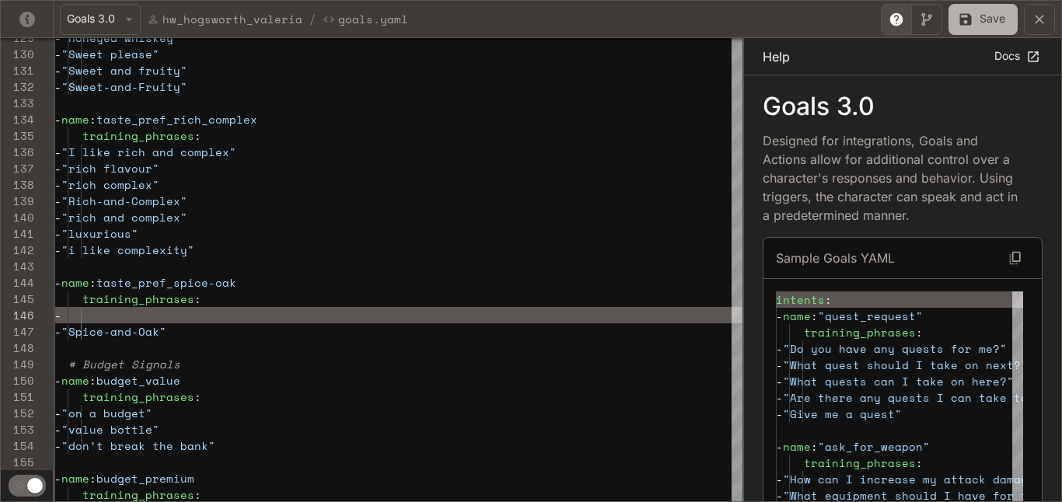
click at [988, 23] on button "Save" at bounding box center [983, 19] width 69 height 31
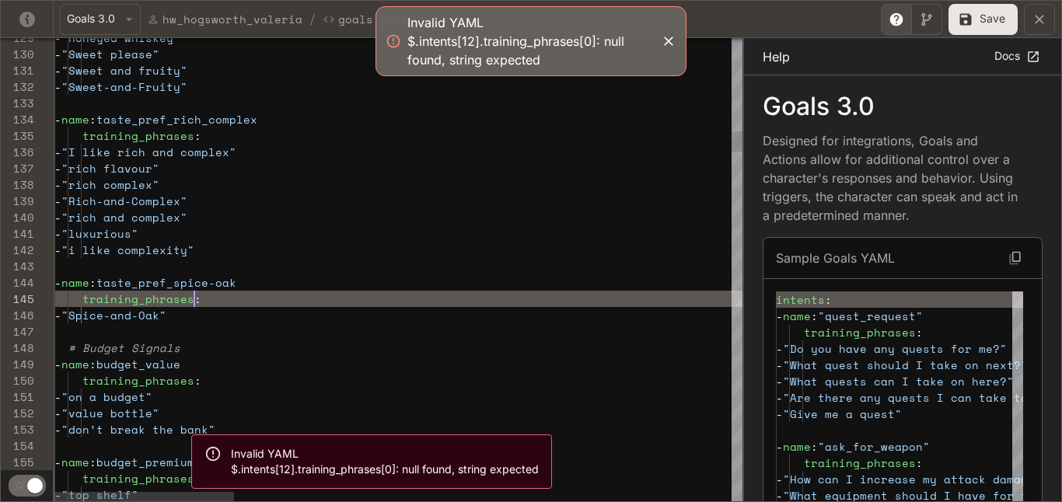
scroll to position [65, 140]
click at [981, 24] on button "Save" at bounding box center [983, 19] width 69 height 31
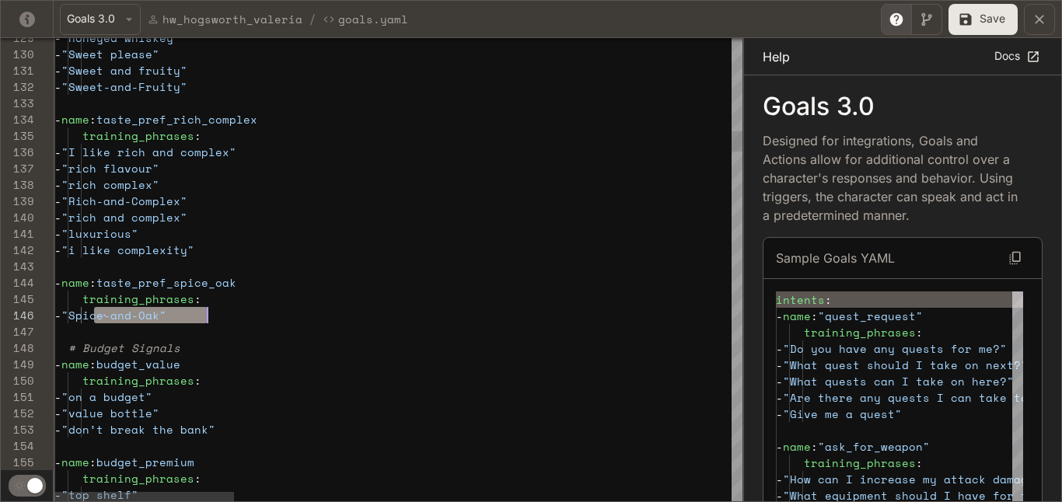
drag, startPoint x: 95, startPoint y: 316, endPoint x: 210, endPoint y: 314, distance: 115.1
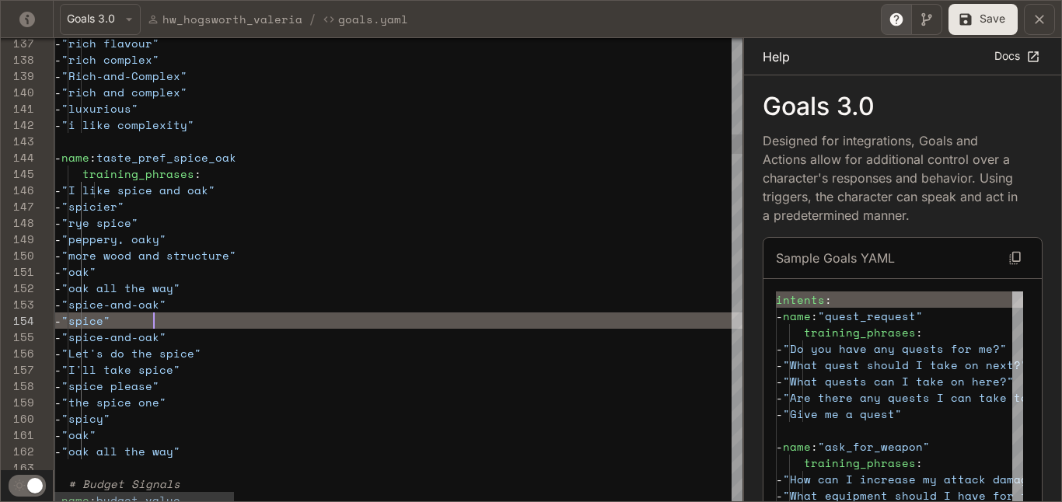
scroll to position [49, 100]
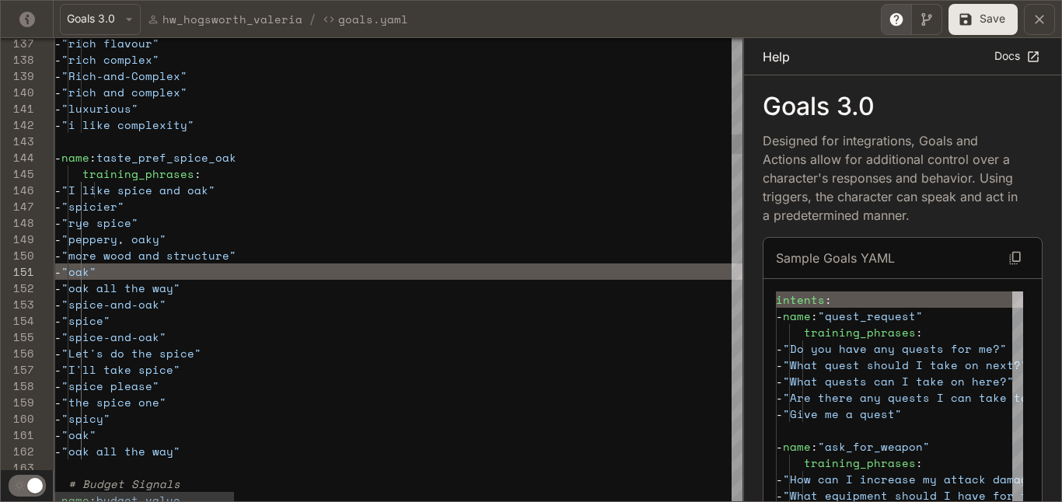
scroll to position [147, 219]
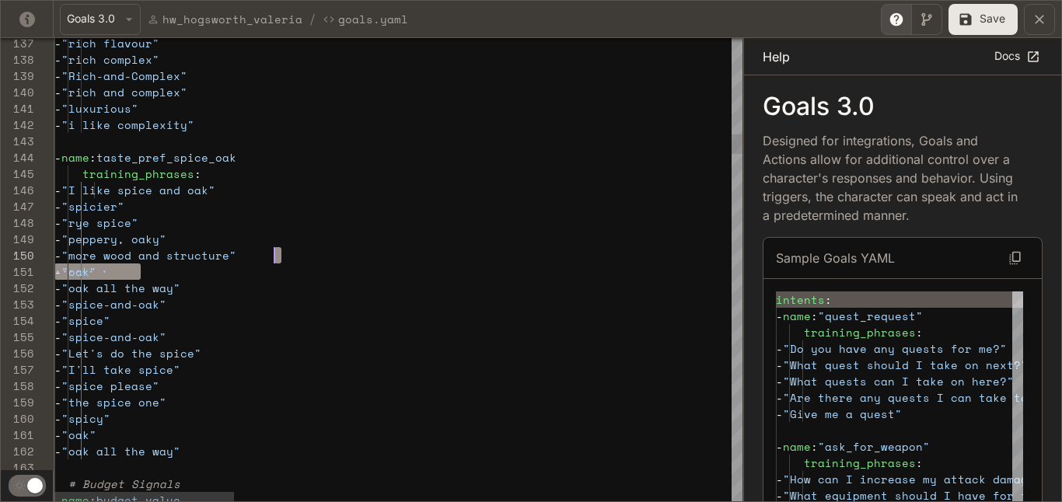
drag, startPoint x: 229, startPoint y: 279, endPoint x: 312, endPoint y: 261, distance: 85.3
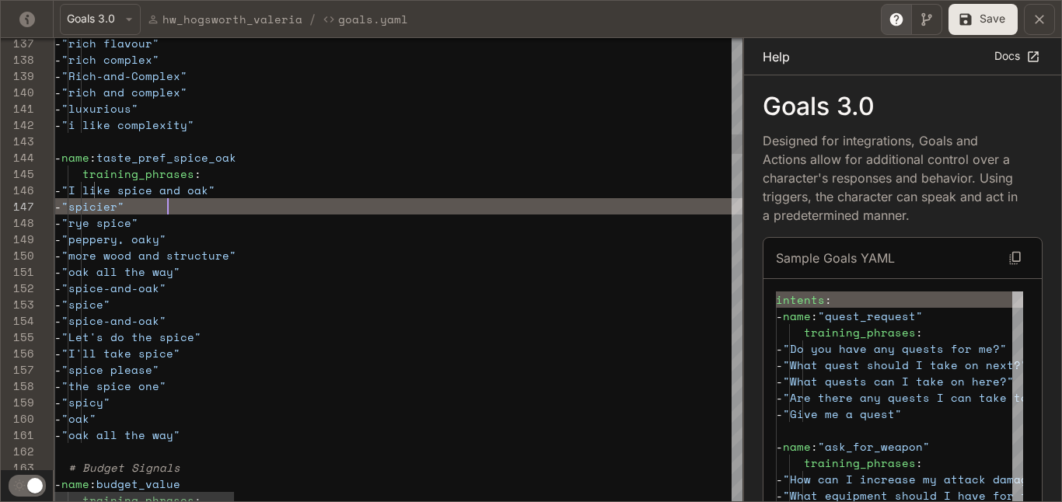
scroll to position [82, 207]
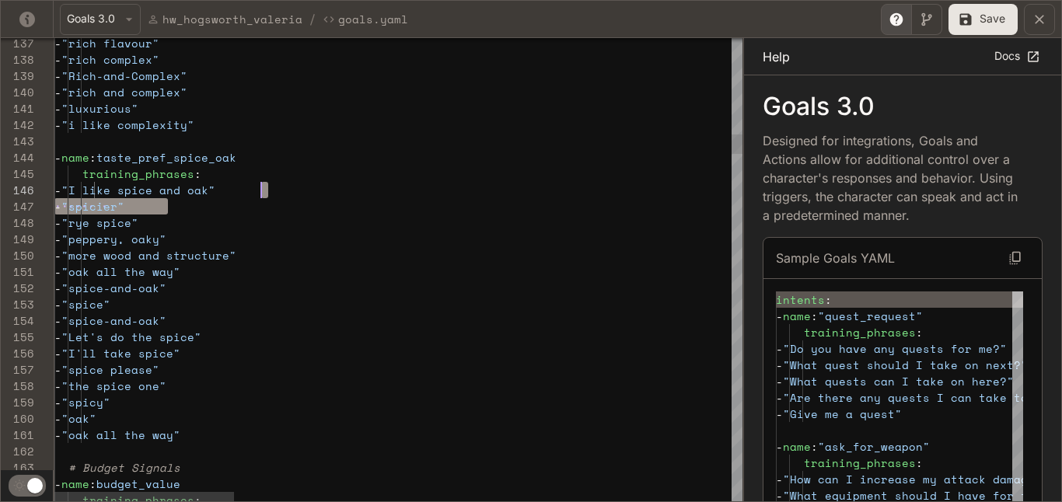
drag, startPoint x: 233, startPoint y: 208, endPoint x: 282, endPoint y: 190, distance: 53.2
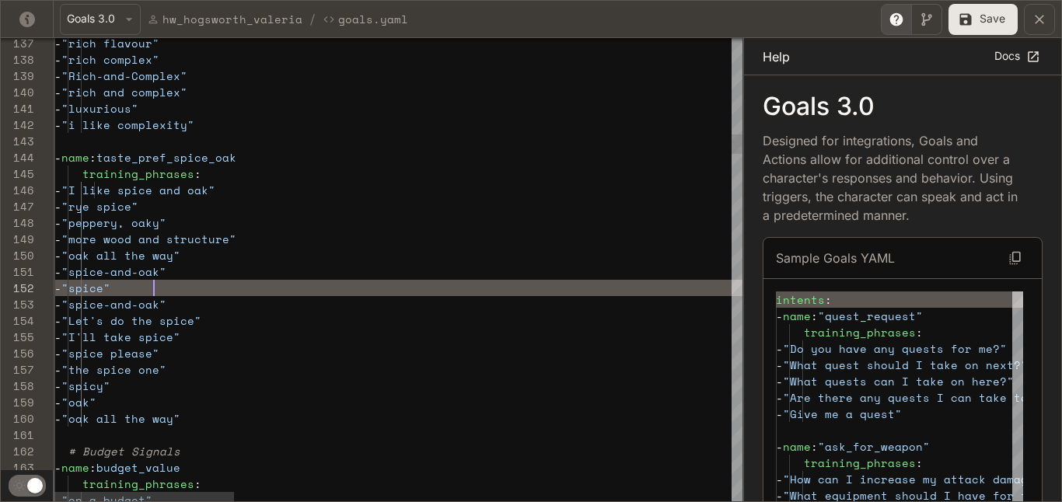
scroll to position [0, 153]
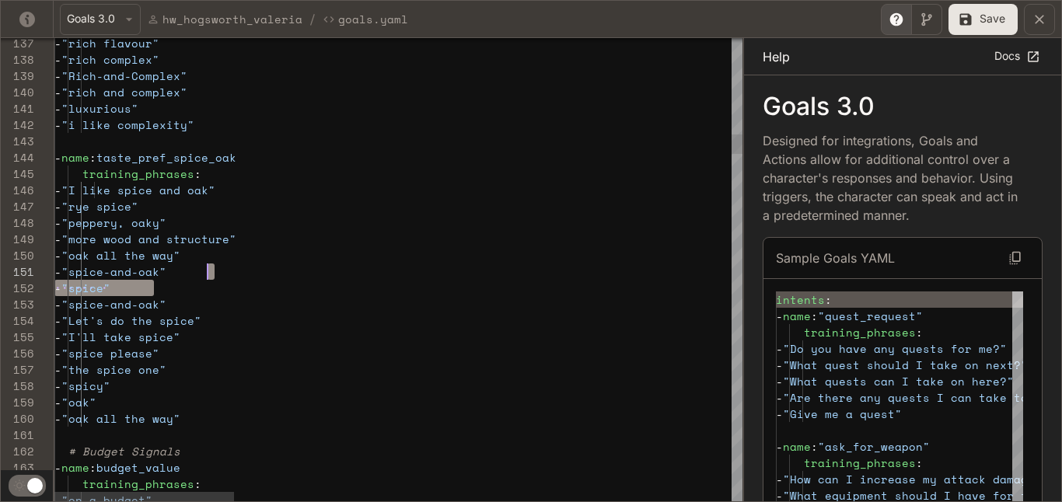
drag, startPoint x: 225, startPoint y: 293, endPoint x: 243, endPoint y: 278, distance: 24.3
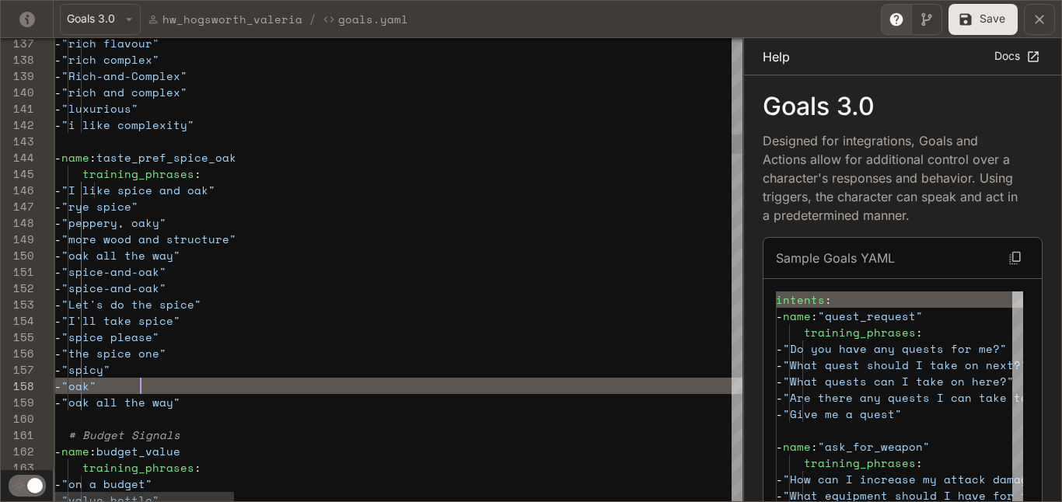
scroll to position [114, 86]
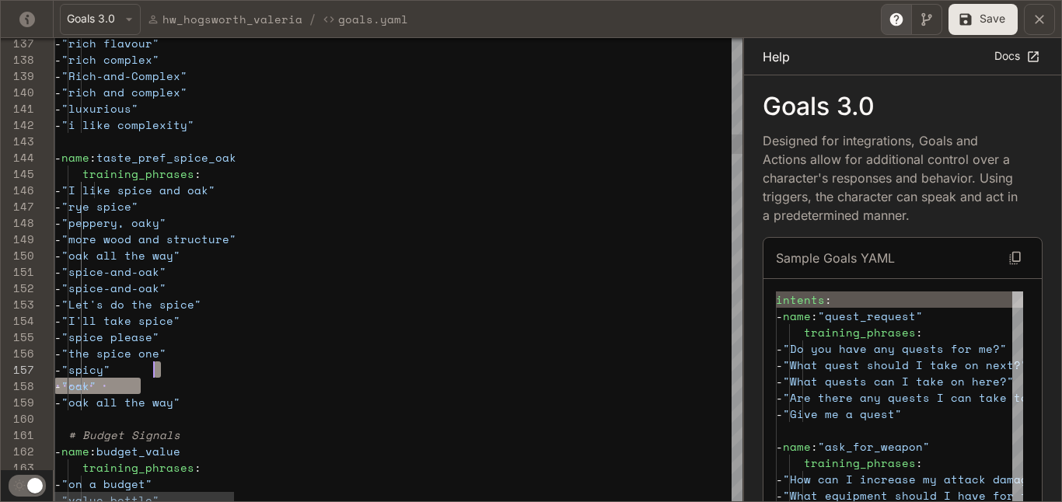
scroll to position [98, 100]
drag, startPoint x: 244, startPoint y: 390, endPoint x: 253, endPoint y: 366, distance: 25.6
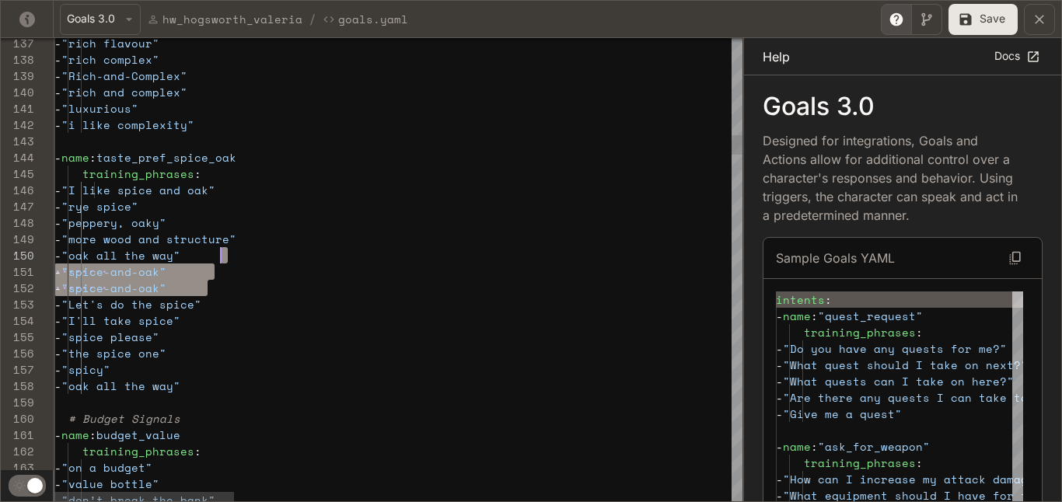
scroll to position [0, 153]
drag, startPoint x: 254, startPoint y: 286, endPoint x: 268, endPoint y: 269, distance: 22.1
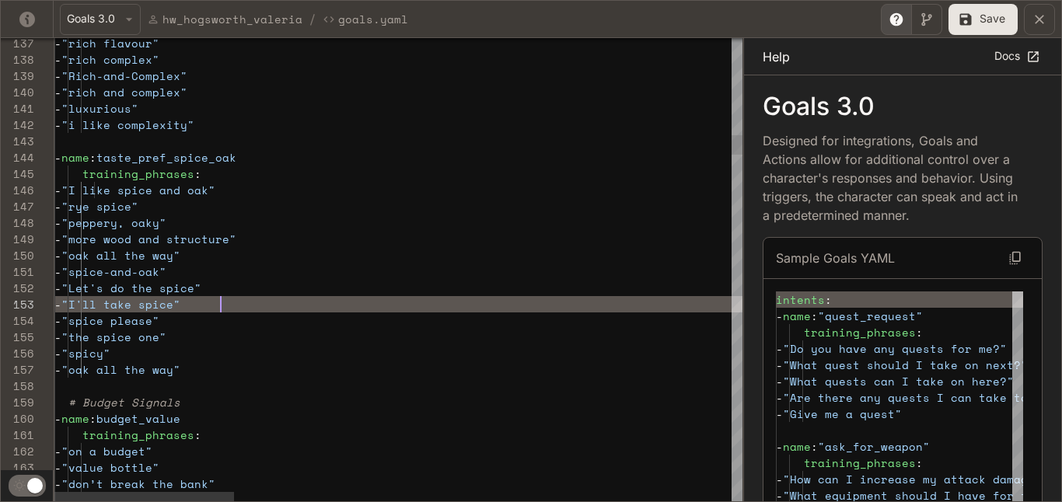
scroll to position [33, 166]
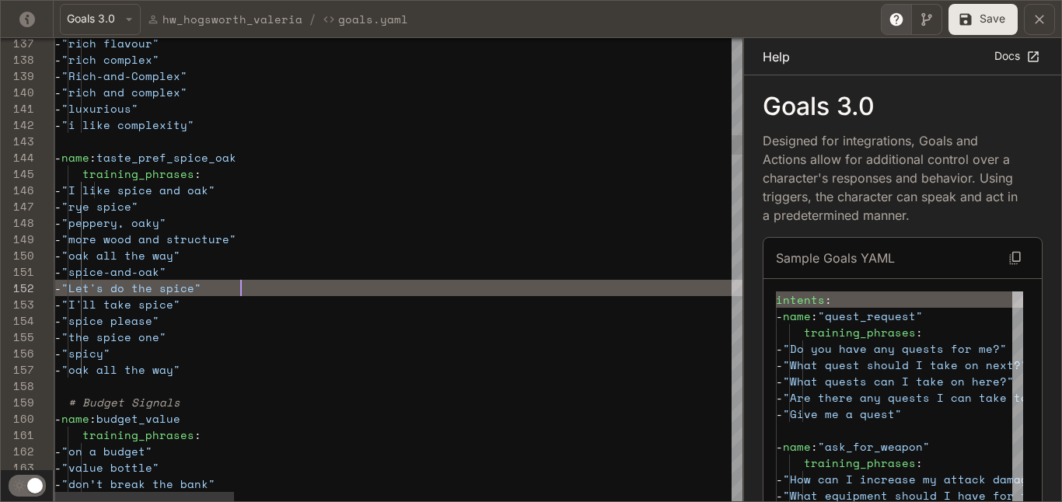
scroll to position [16, 186]
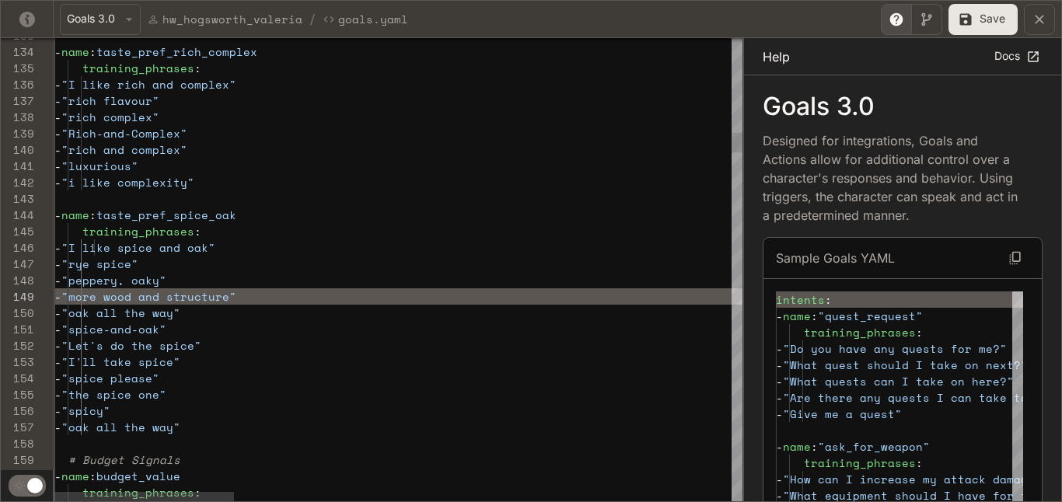
scroll to position [114, 153]
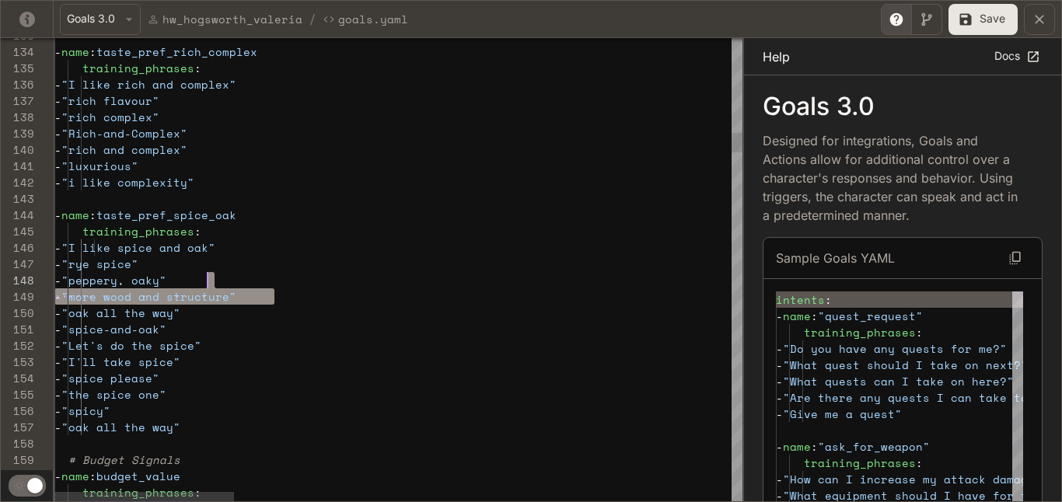
drag, startPoint x: 285, startPoint y: 299, endPoint x: 289, endPoint y: 288, distance: 11.6
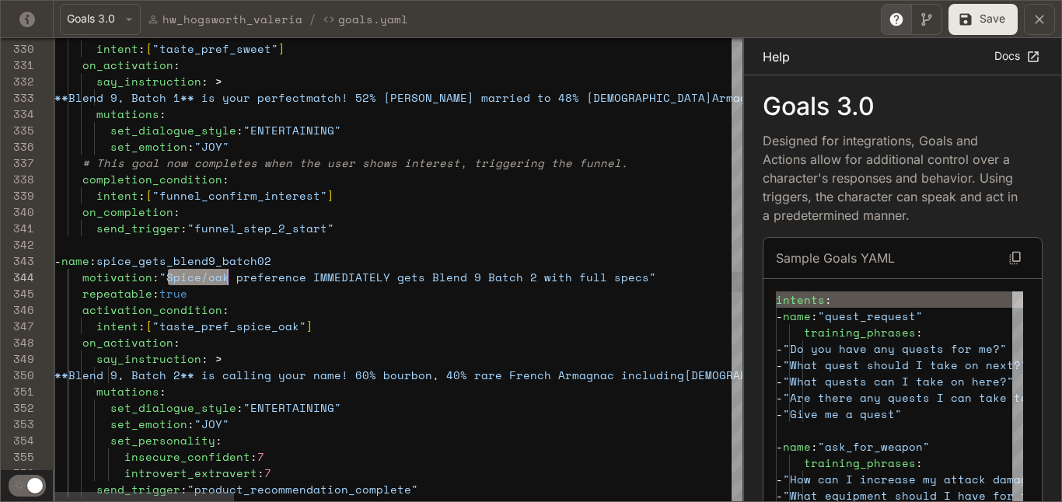
scroll to position [49, 173]
drag, startPoint x: 169, startPoint y: 280, endPoint x: 226, endPoint y: 280, distance: 56.8
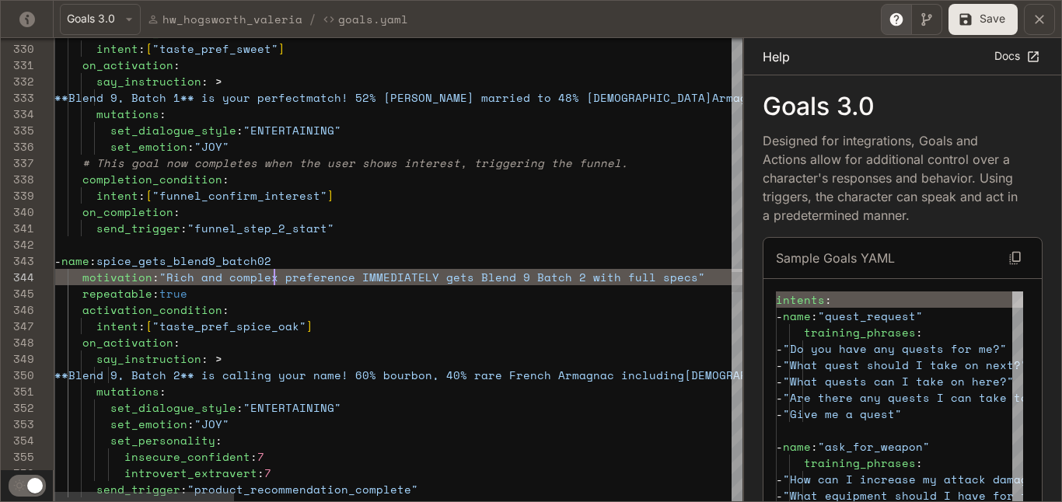
scroll to position [49, 220]
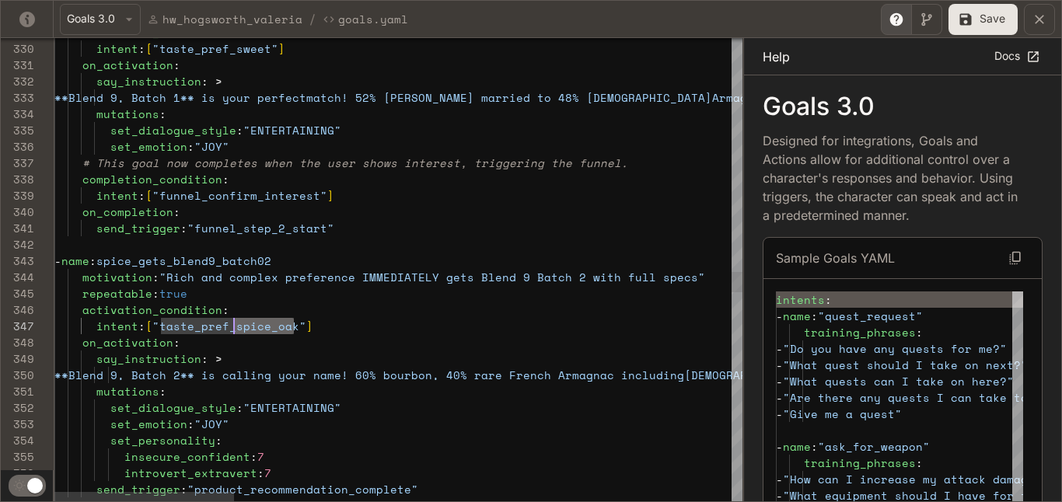
drag, startPoint x: 294, startPoint y: 325, endPoint x: 236, endPoint y: 328, distance: 58.4
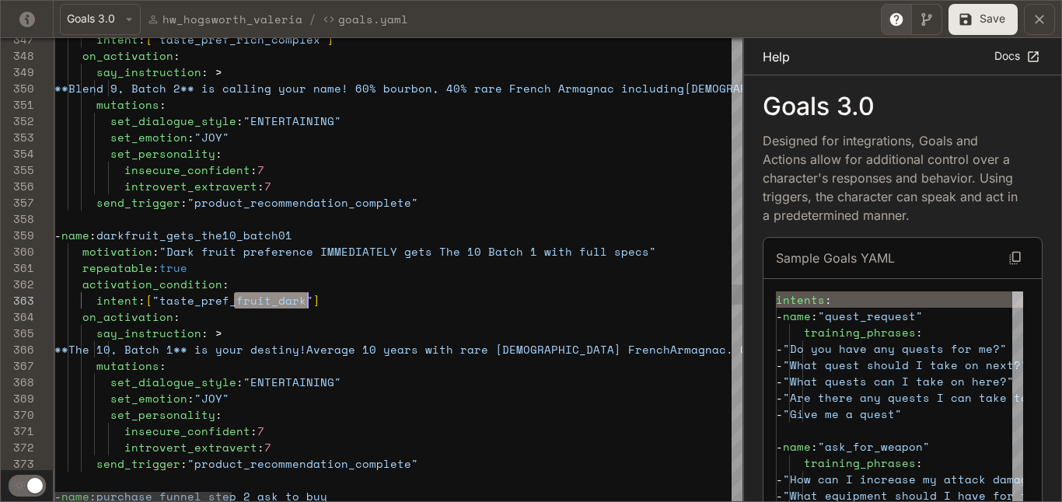
scroll to position [33, 247]
drag, startPoint x: 233, startPoint y: 300, endPoint x: 303, endPoint y: 300, distance: 70.0
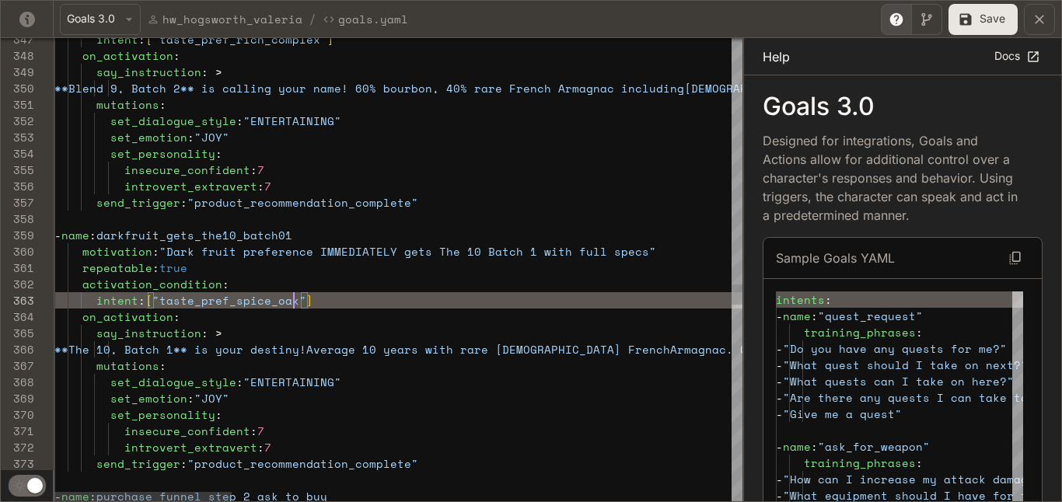
scroll to position [33, 240]
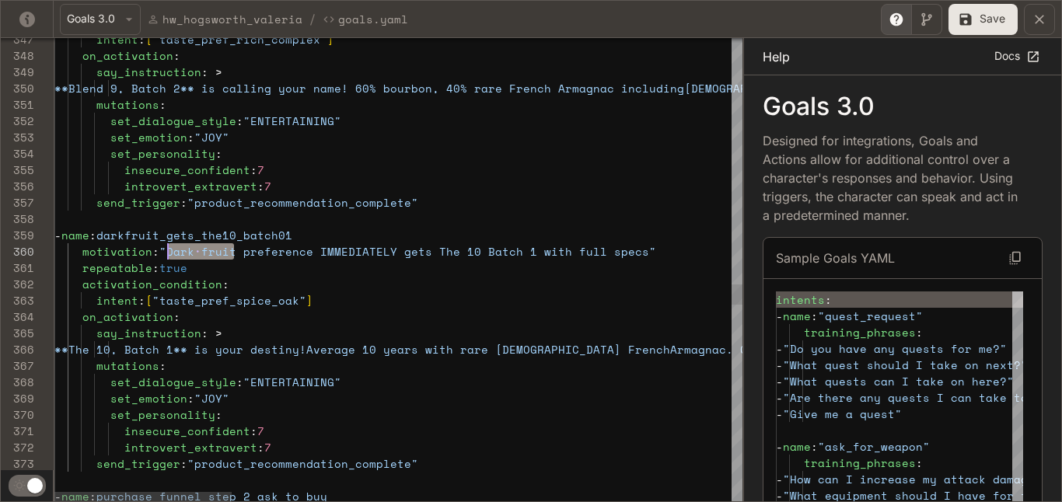
drag, startPoint x: 233, startPoint y: 250, endPoint x: 170, endPoint y: 249, distance: 63.8
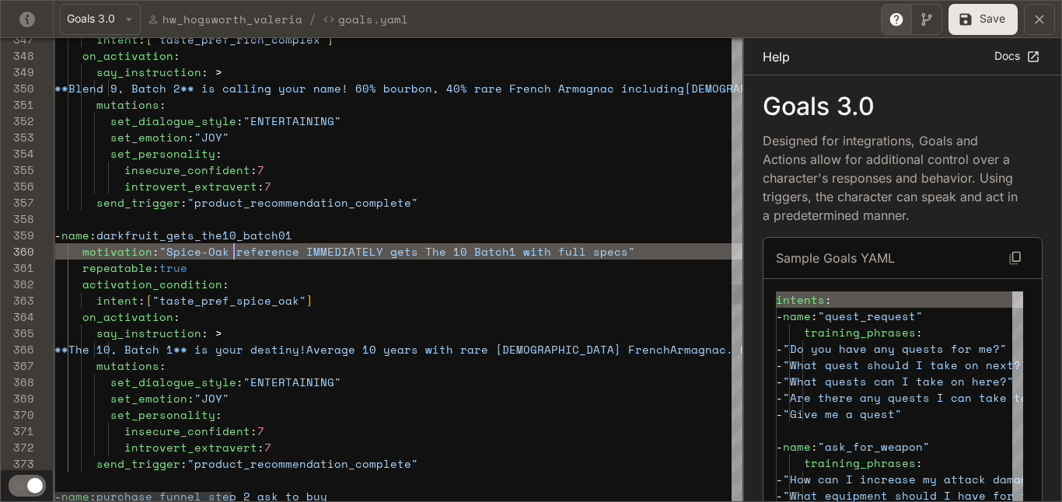
scroll to position [147, 180]
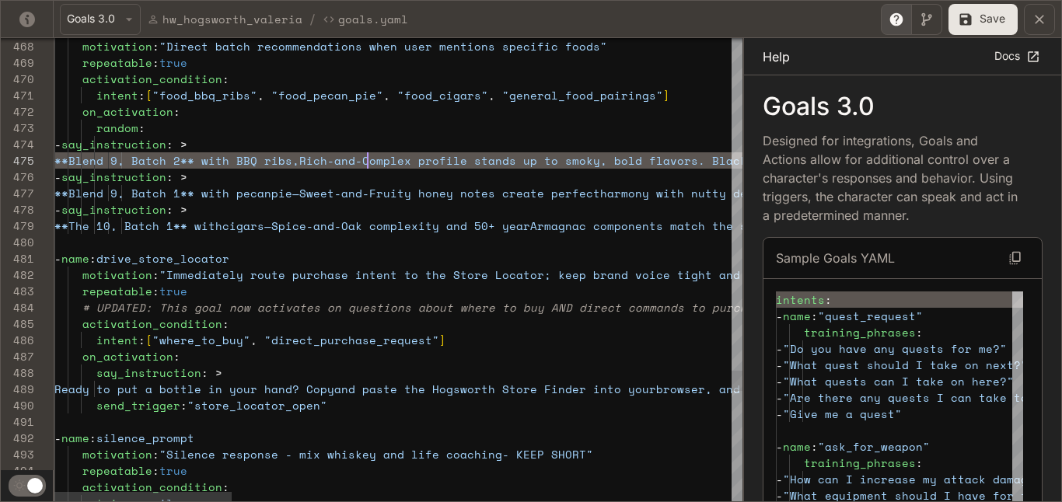
scroll to position [65, 320]
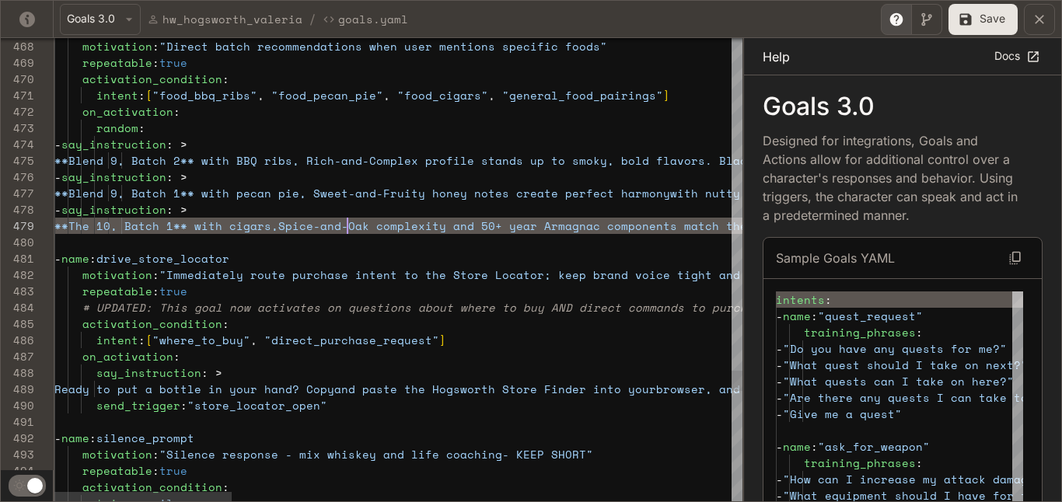
scroll to position [82, 299]
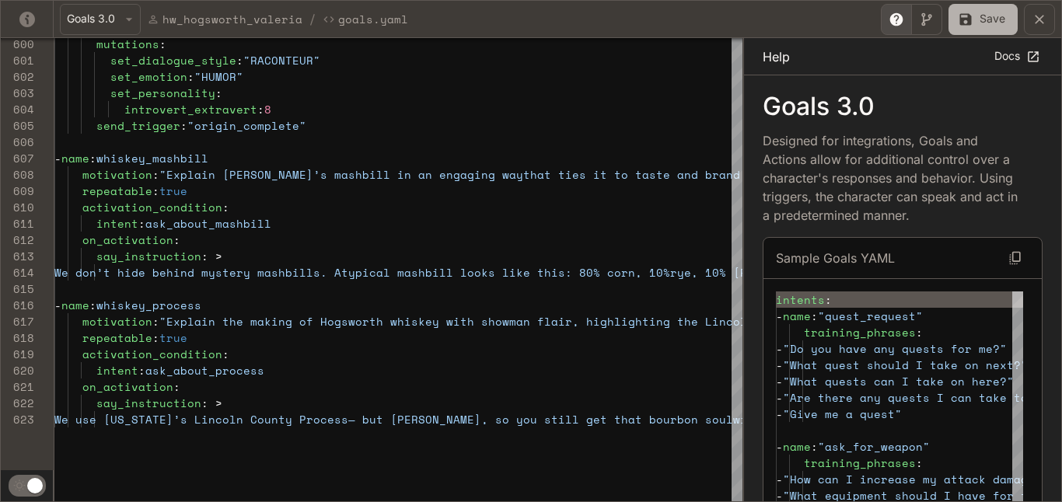
click at [955, 12] on button "Save" at bounding box center [983, 19] width 69 height 31
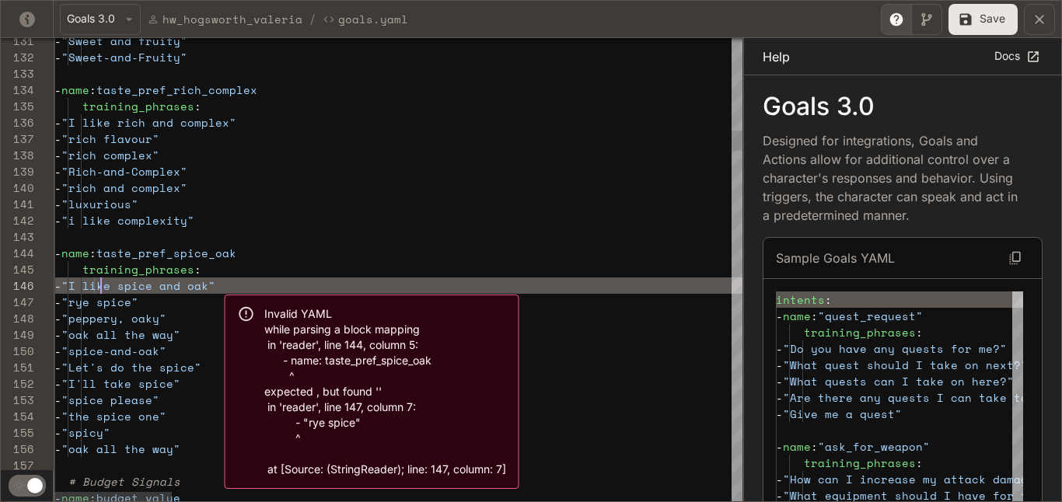
type textarea "**********"
click at [1002, 9] on button "Save" at bounding box center [983, 19] width 69 height 31
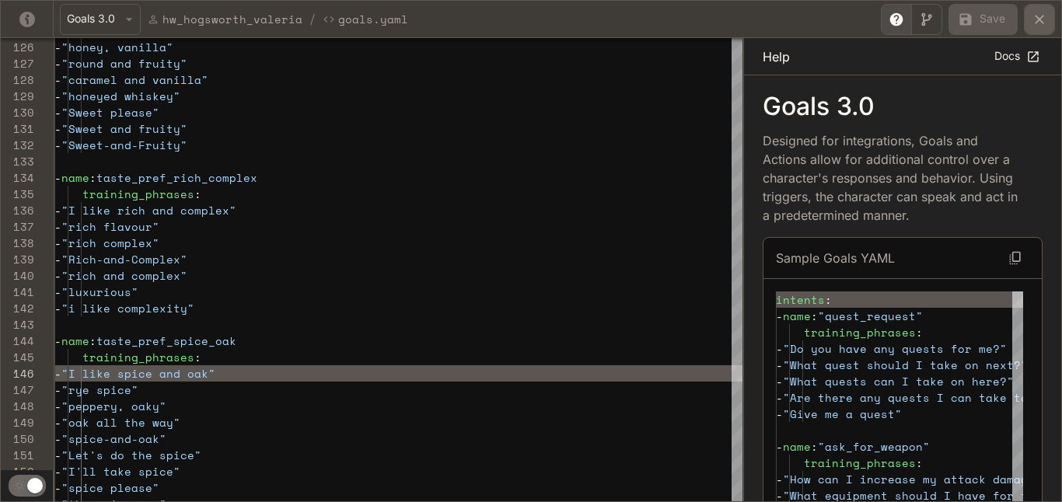
click at [1033, 19] on icon "yaml-editor" at bounding box center [1040, 20] width 16 height 16
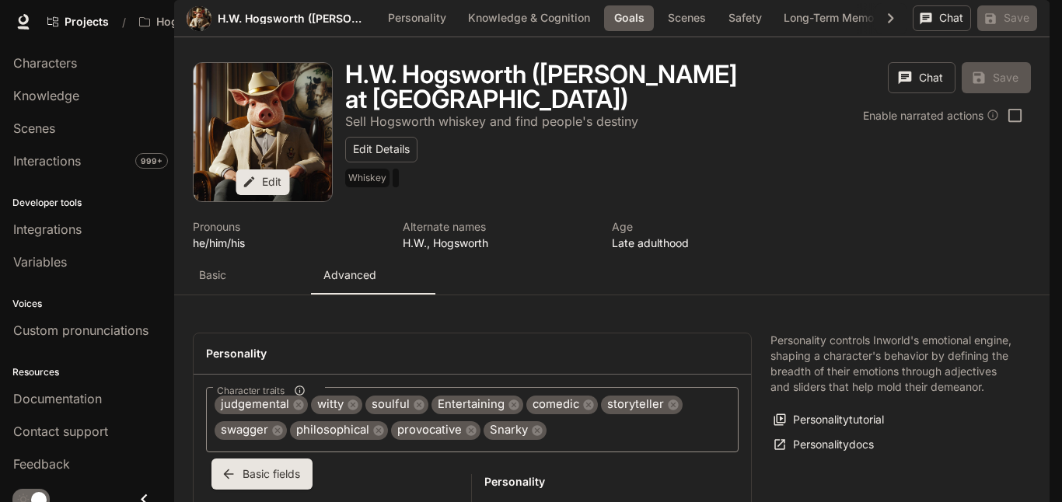
scroll to position [944, 0]
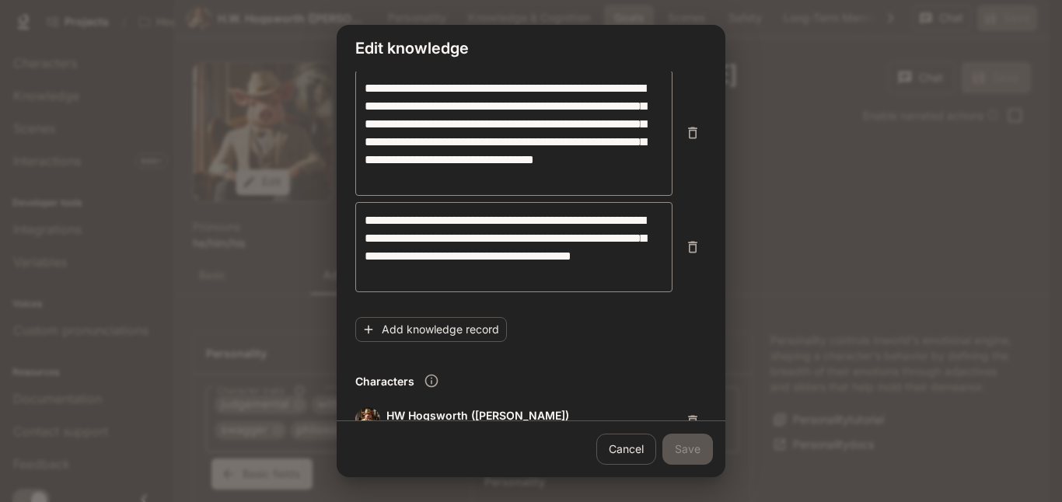
scroll to position [374, 0]
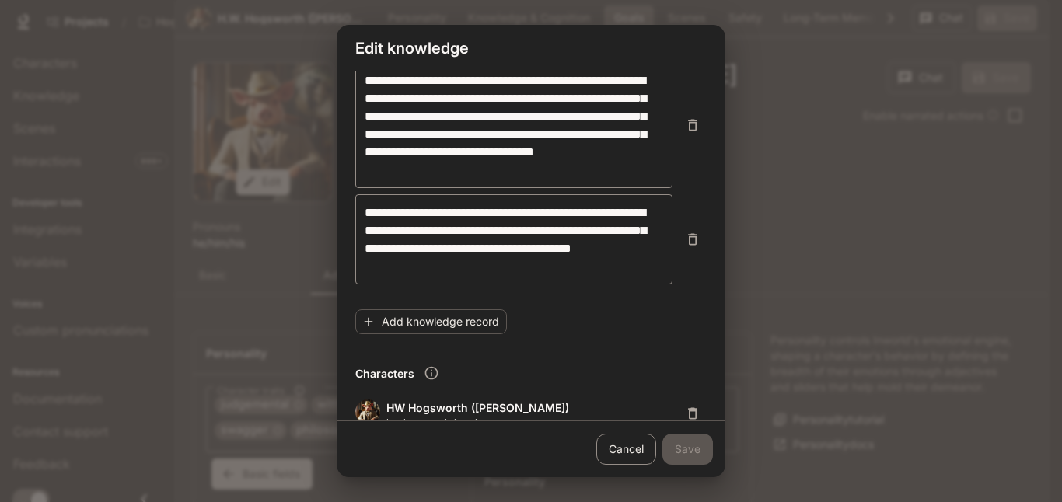
click at [606, 455] on link "Cancel" at bounding box center [626, 449] width 60 height 31
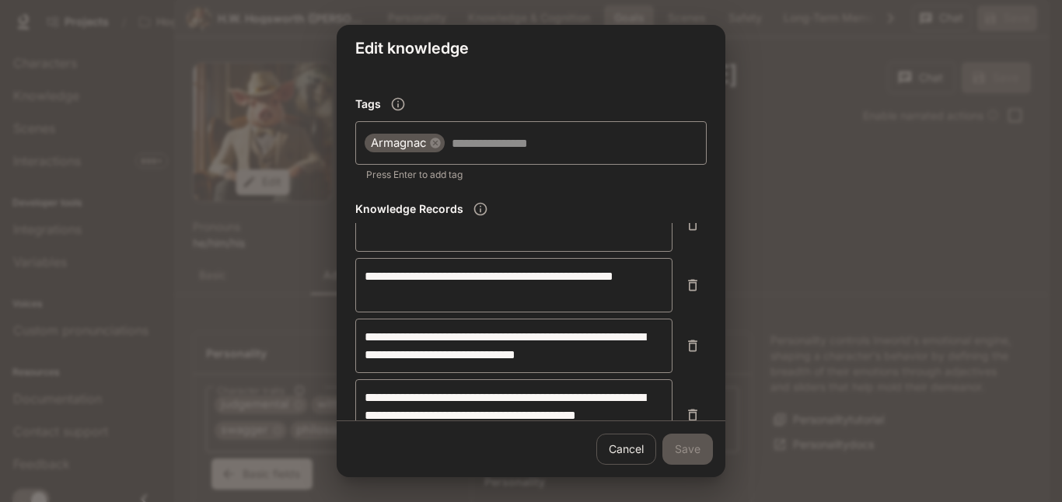
scroll to position [1391, 0]
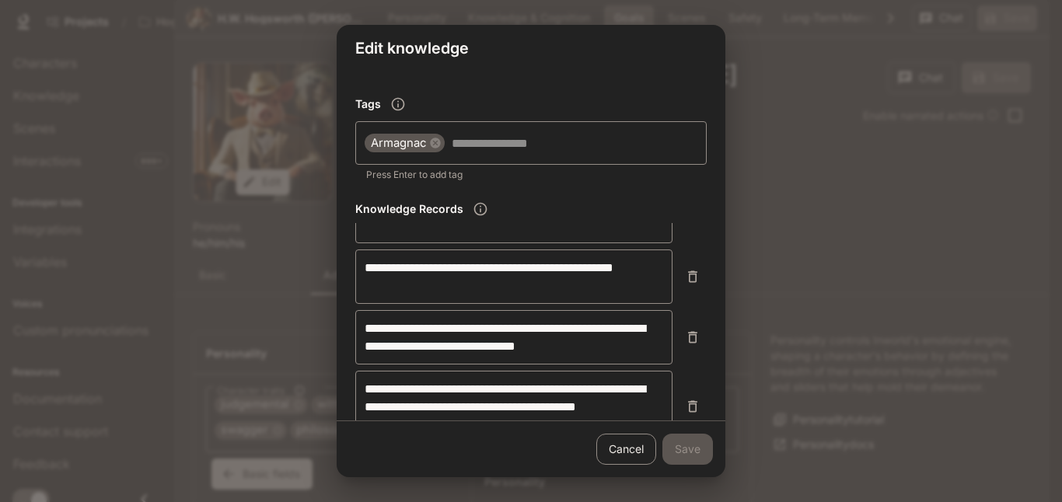
click at [604, 456] on link "Cancel" at bounding box center [626, 449] width 60 height 31
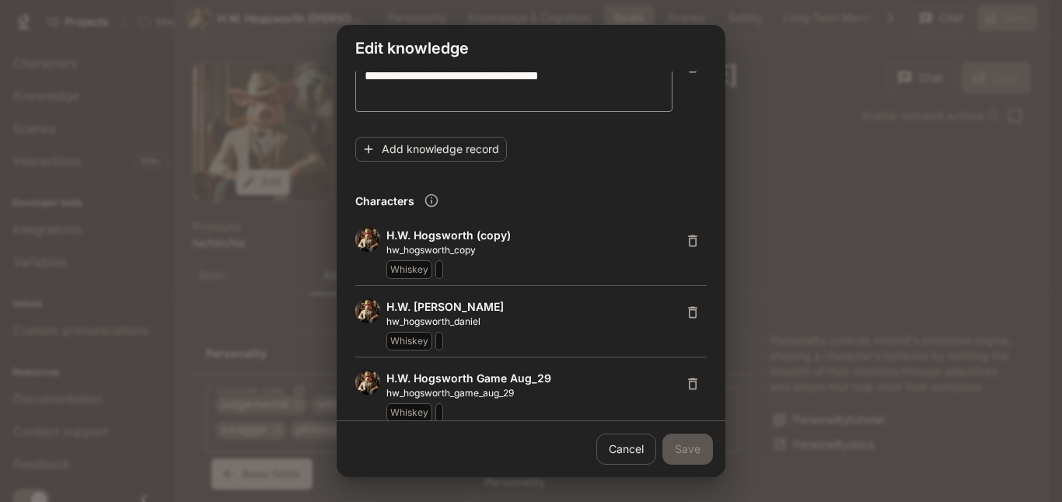
scroll to position [586, 0]
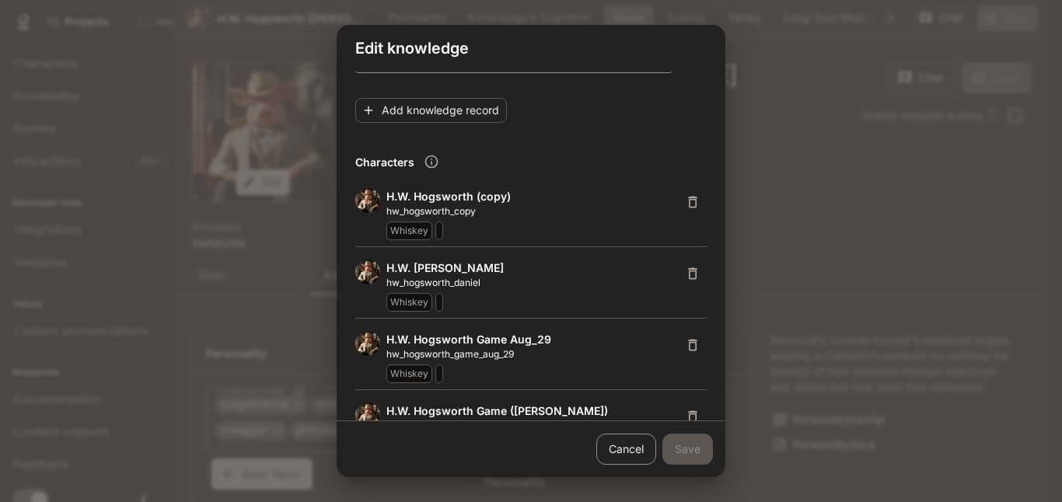
click at [610, 447] on link "Cancel" at bounding box center [626, 449] width 60 height 31
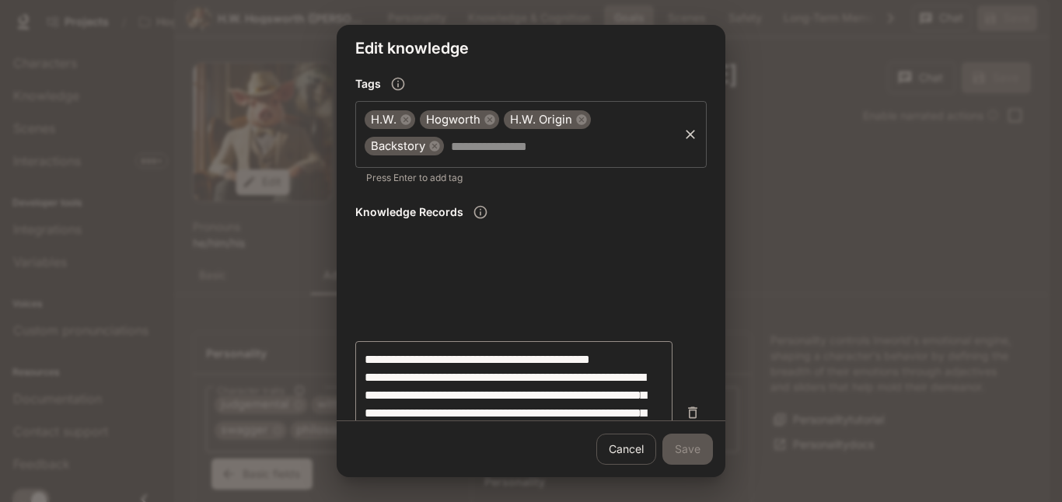
scroll to position [1614, 0]
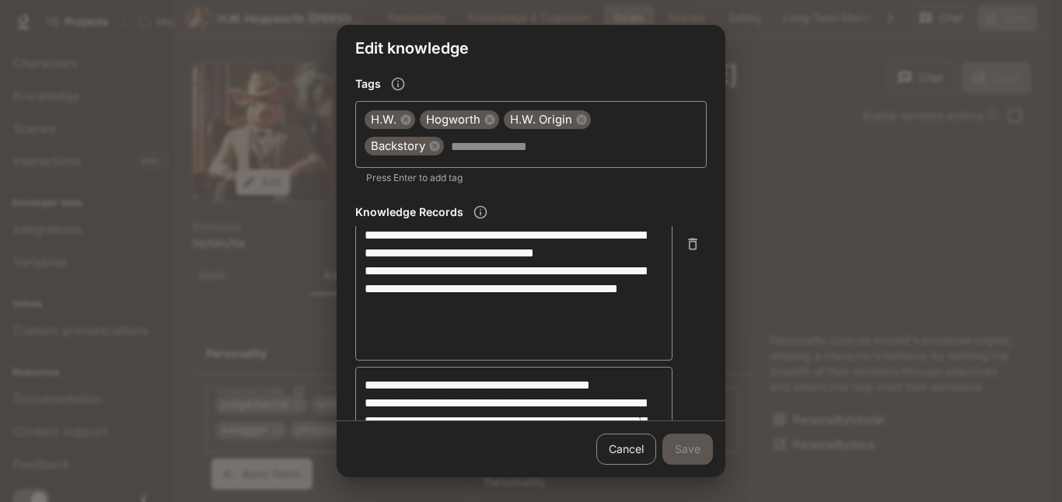
click at [637, 453] on link "Cancel" at bounding box center [626, 449] width 60 height 31
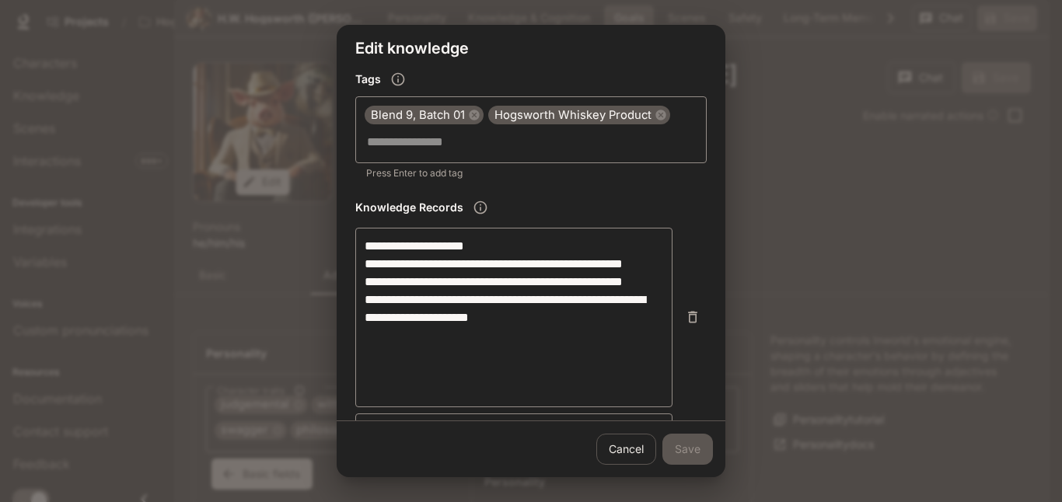
scroll to position [1006, 0]
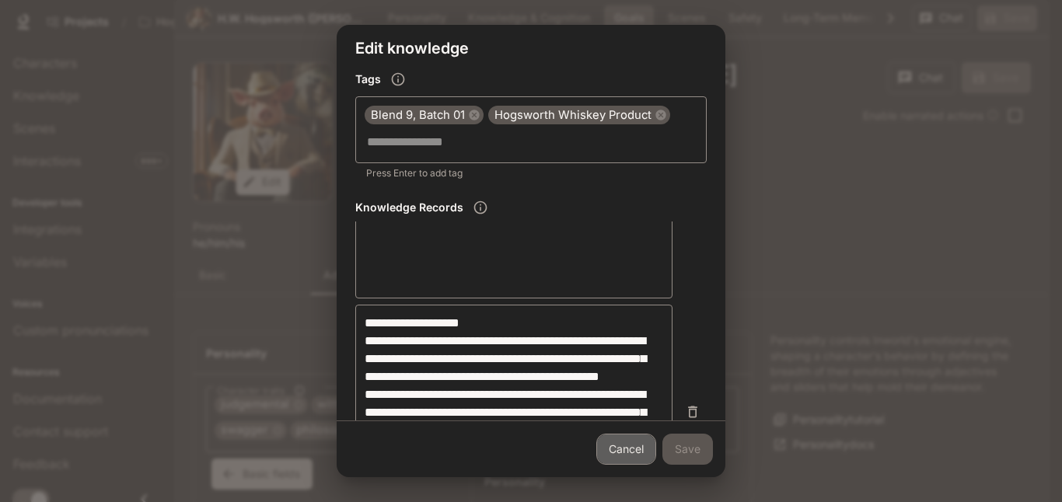
click at [645, 449] on link "Cancel" at bounding box center [626, 449] width 60 height 31
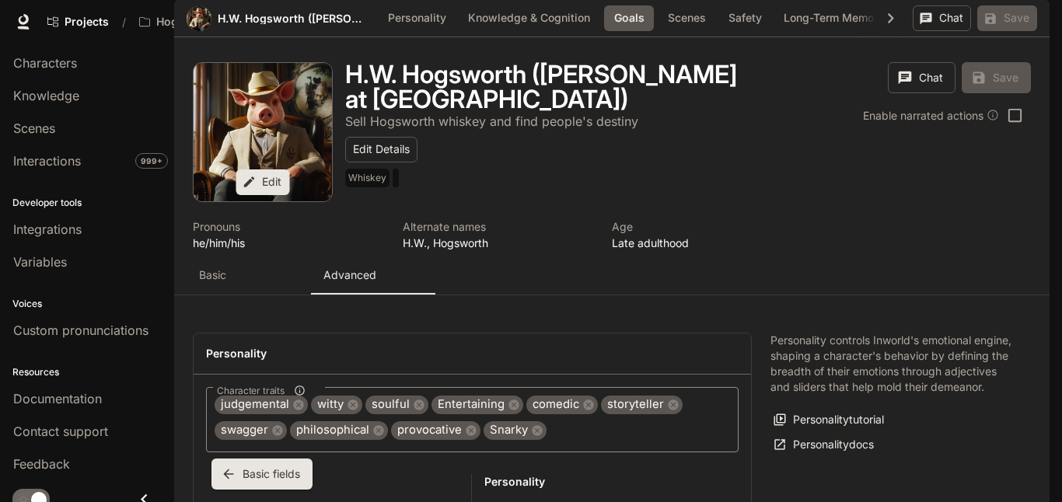
scroll to position [945, 0]
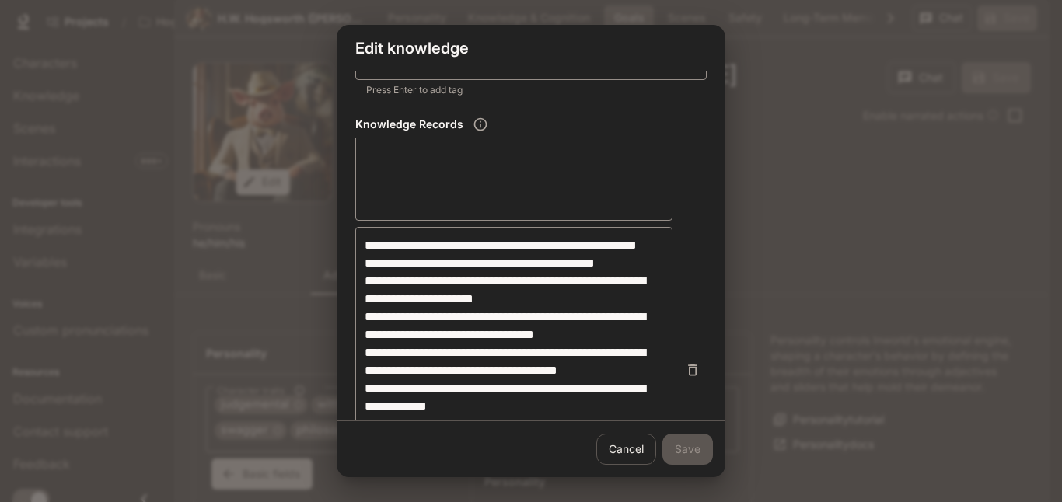
scroll to position [2713, 0]
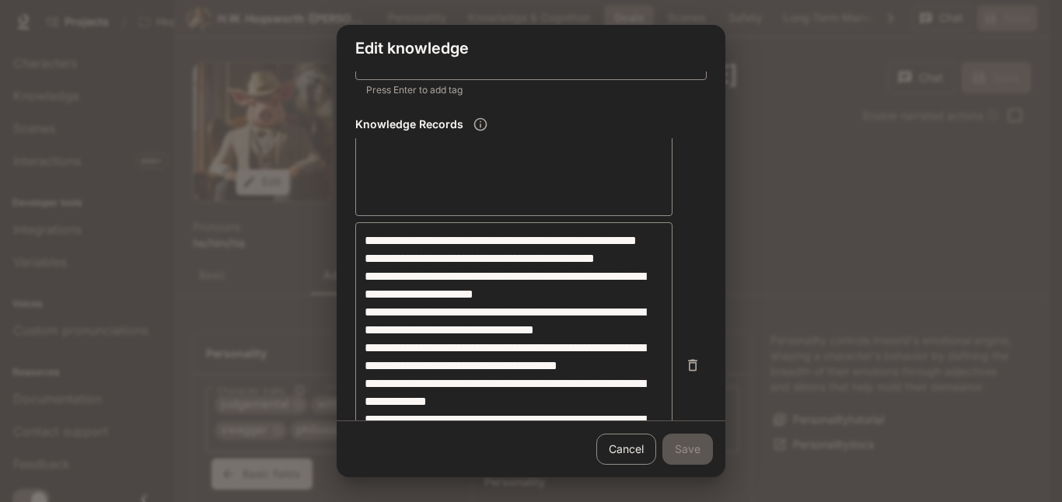
click at [638, 449] on link "Cancel" at bounding box center [626, 449] width 60 height 31
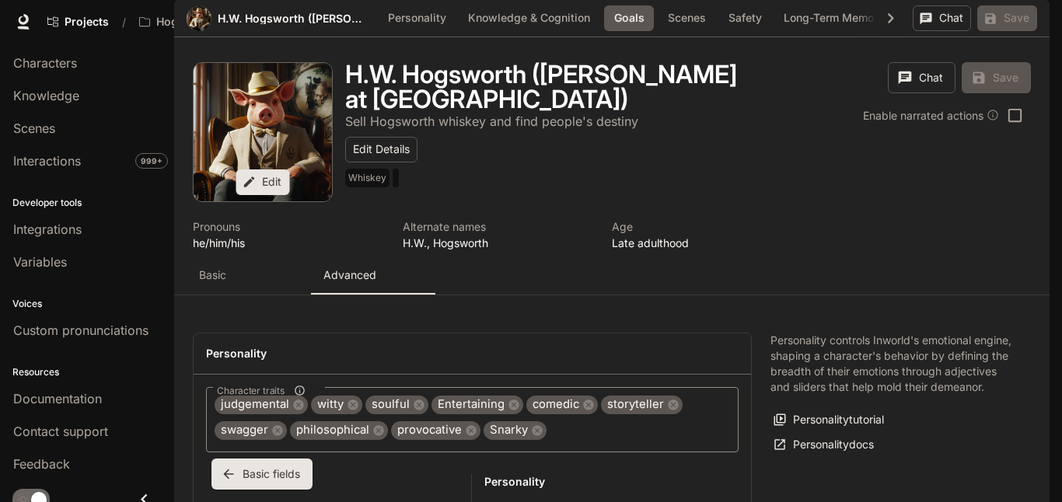
scroll to position [1015, 0]
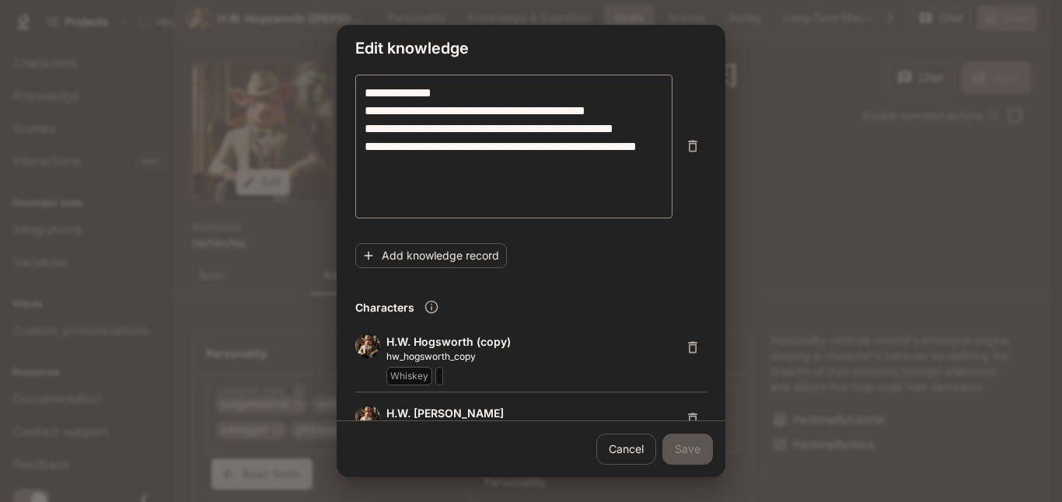
scroll to position [451, 0]
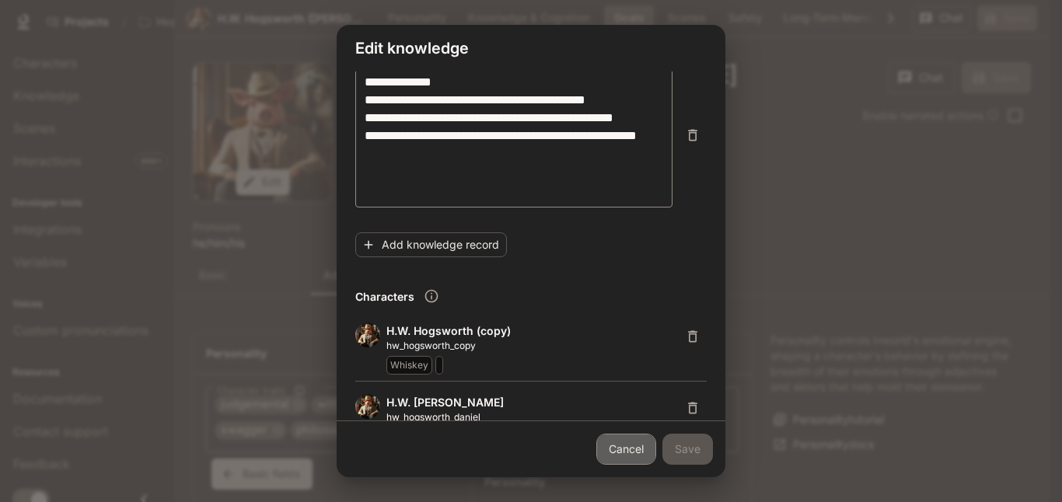
click at [617, 443] on link "Cancel" at bounding box center [626, 449] width 60 height 31
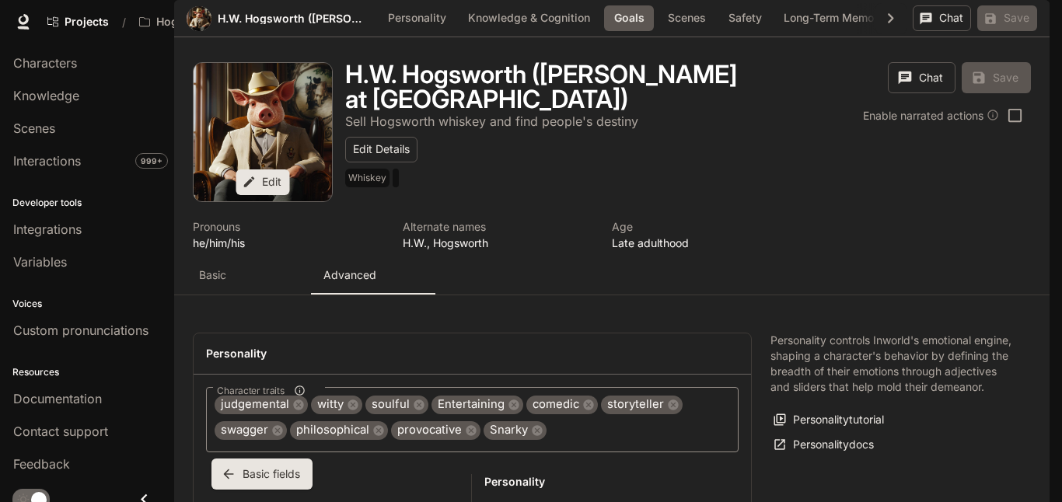
scroll to position [1216, 0]
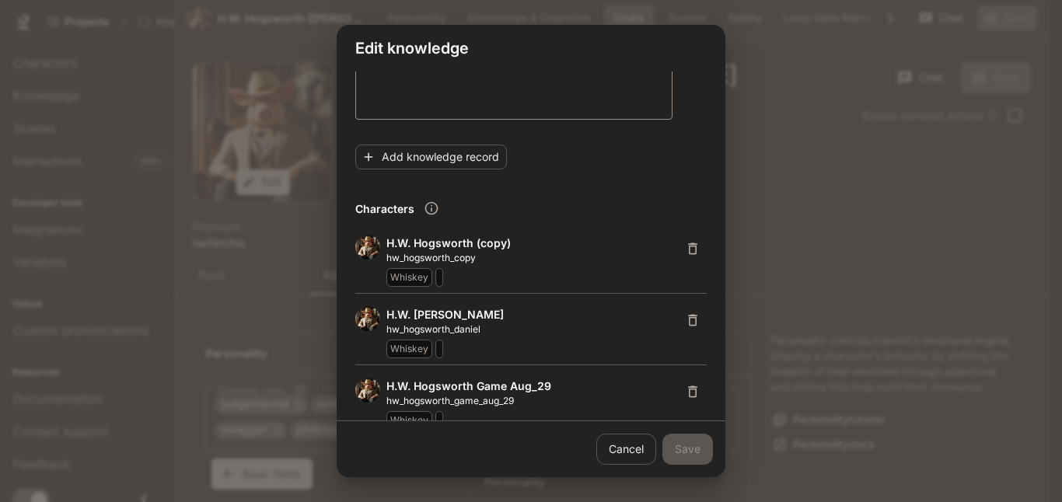
scroll to position [572, 0]
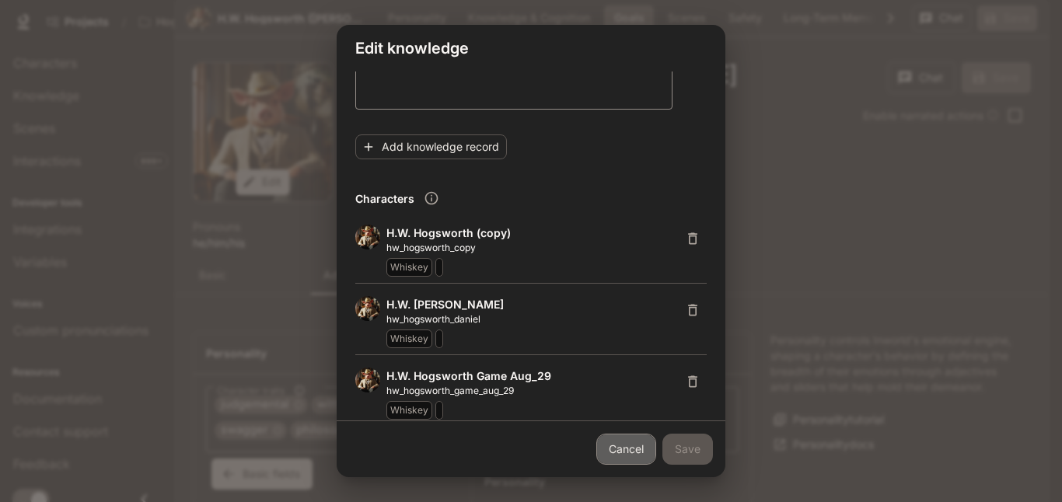
click at [614, 453] on link "Cancel" at bounding box center [626, 449] width 60 height 31
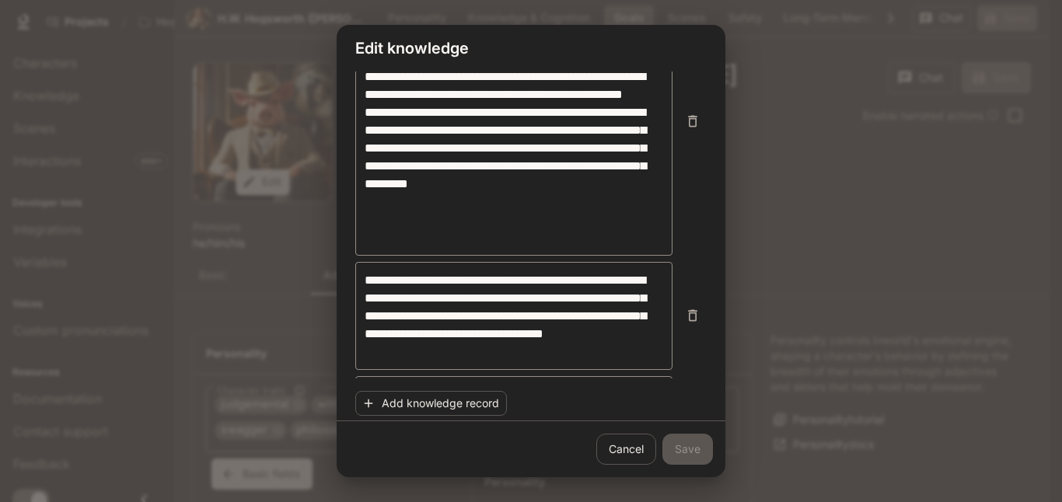
scroll to position [898, 0]
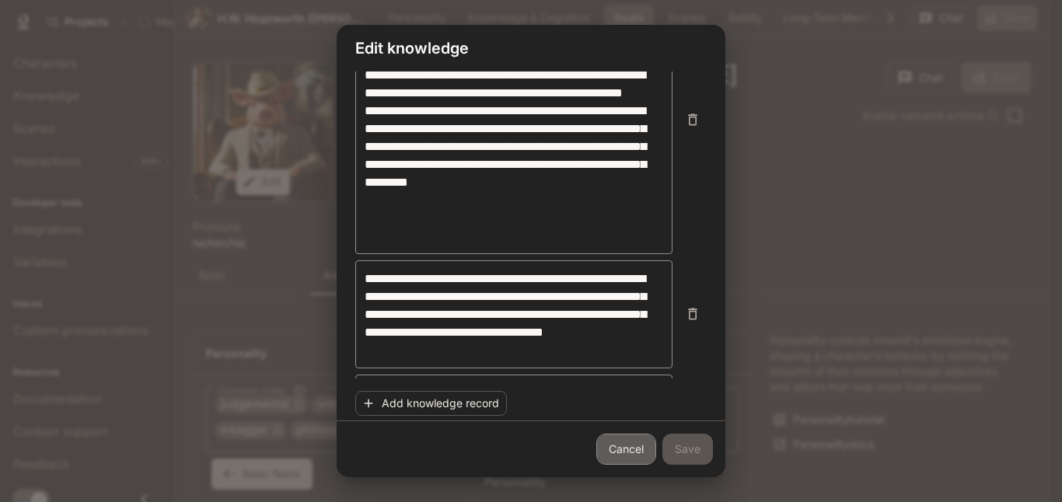
click at [628, 452] on link "Cancel" at bounding box center [626, 449] width 60 height 31
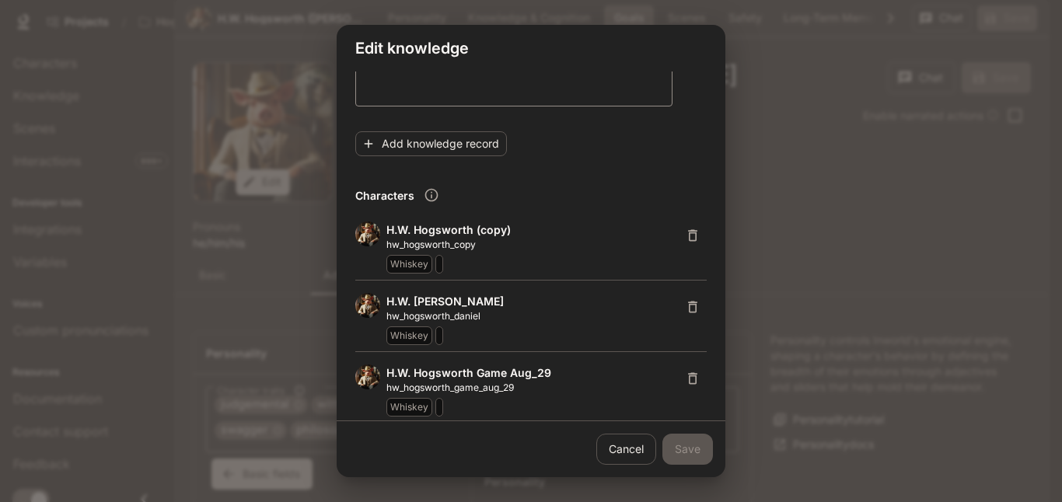
scroll to position [576, 0]
click at [649, 453] on link "Cancel" at bounding box center [626, 449] width 60 height 31
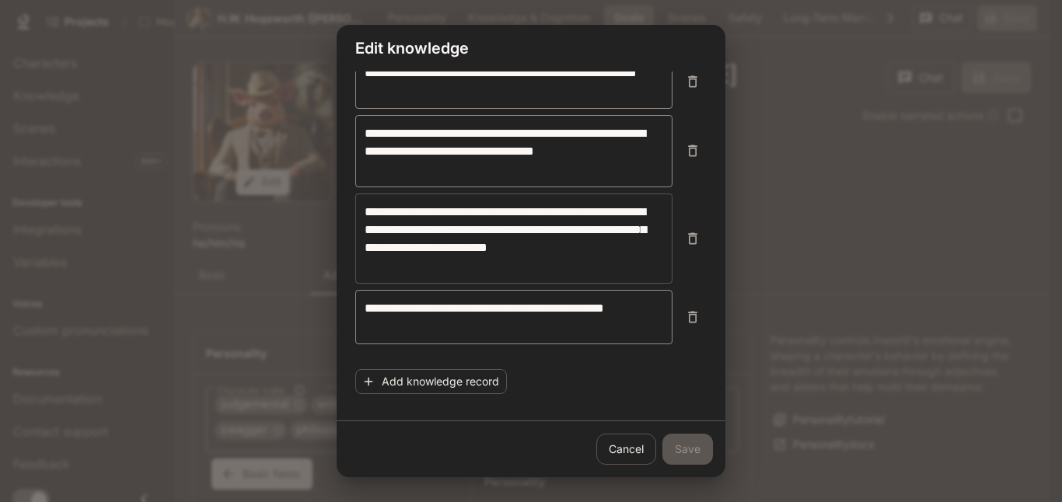
scroll to position [325, 0]
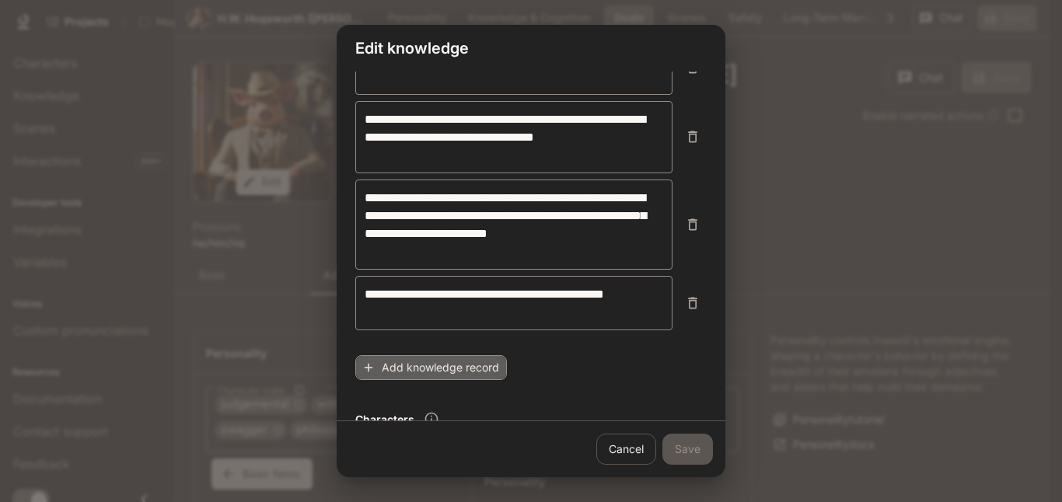
click at [468, 375] on button "Add knowledge record" at bounding box center [431, 368] width 152 height 26
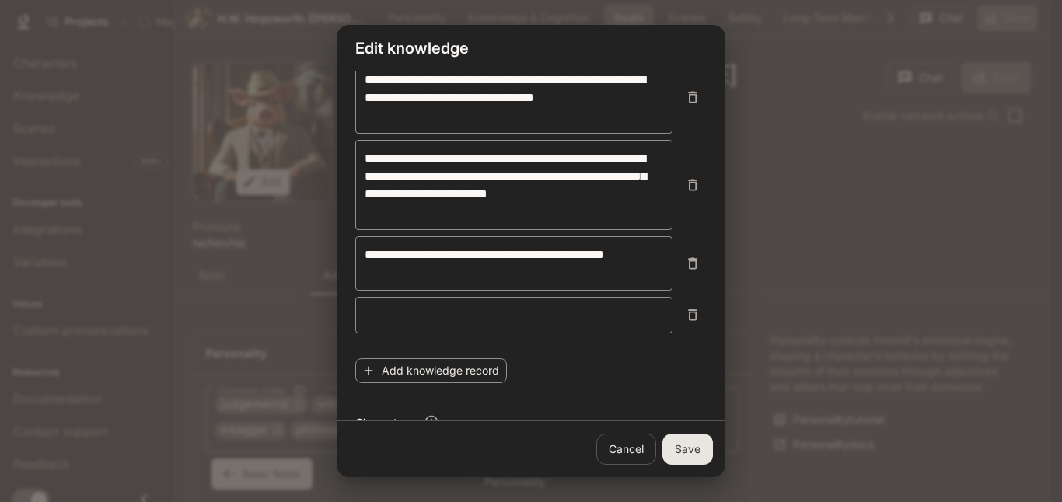
scroll to position [77, 0]
click at [481, 331] on div "* ​" at bounding box center [513, 315] width 317 height 37
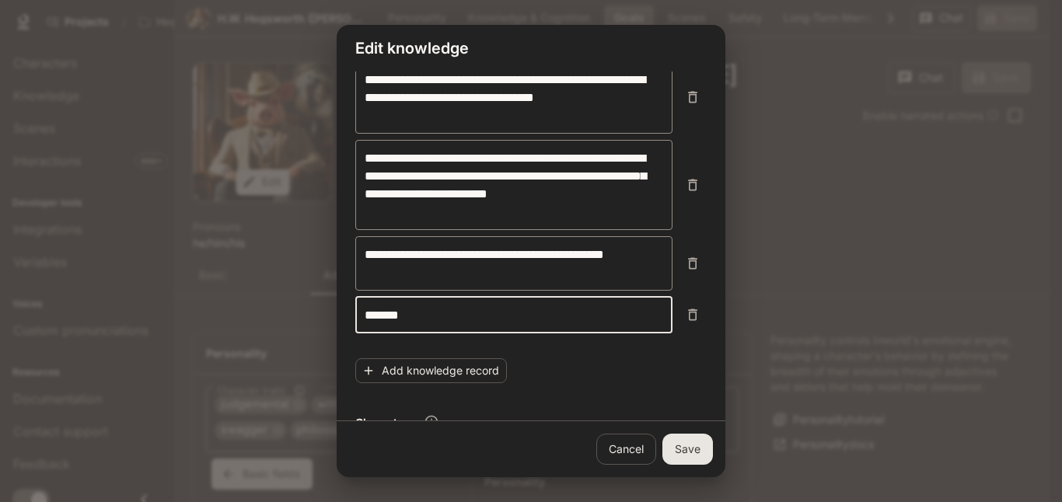
type textarea "*****"
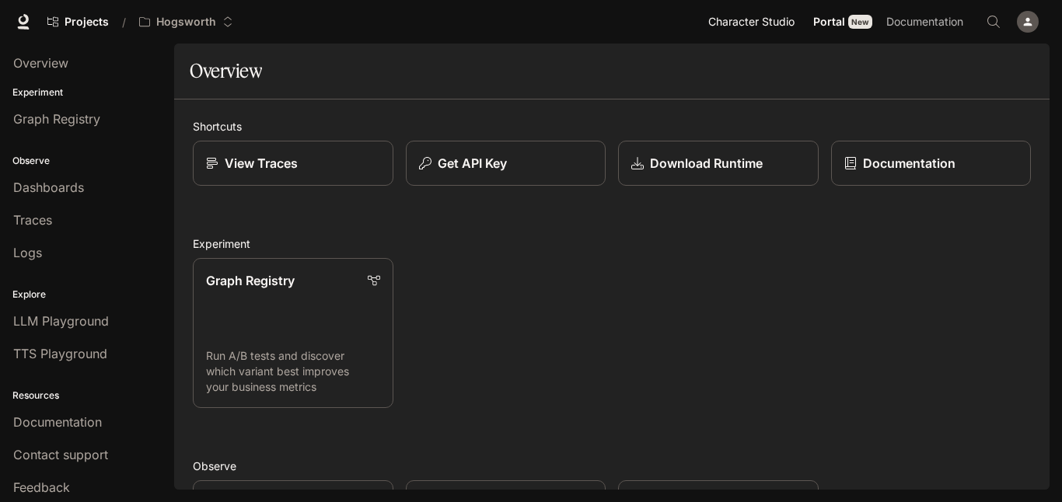
click at [777, 9] on link "Character Studio Character Studio" at bounding box center [753, 21] width 103 height 31
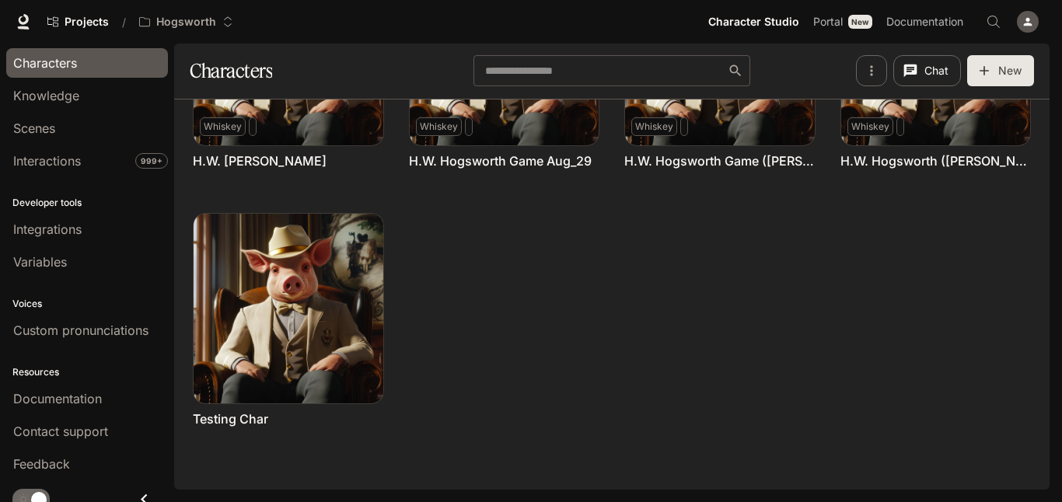
scroll to position [311, 0]
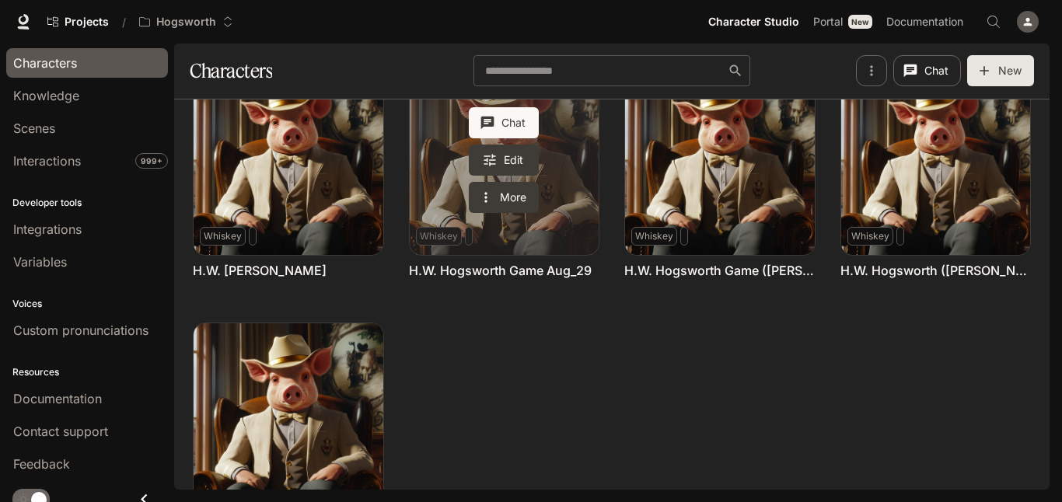
click at [560, 239] on link "H.W. Hogsworth Game Aug_29" at bounding box center [505, 161] width 190 height 190
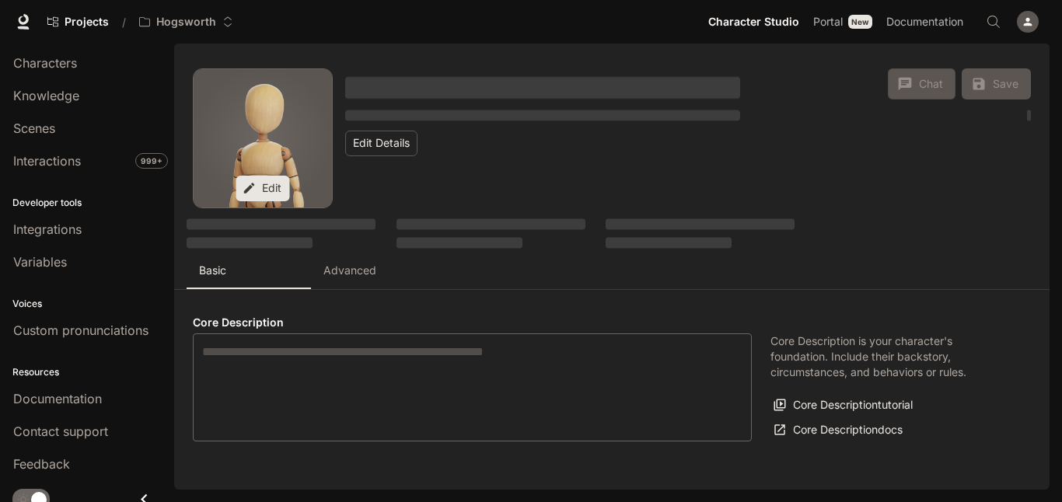
type textarea "**********"
type input "**********"
type textarea "**********"
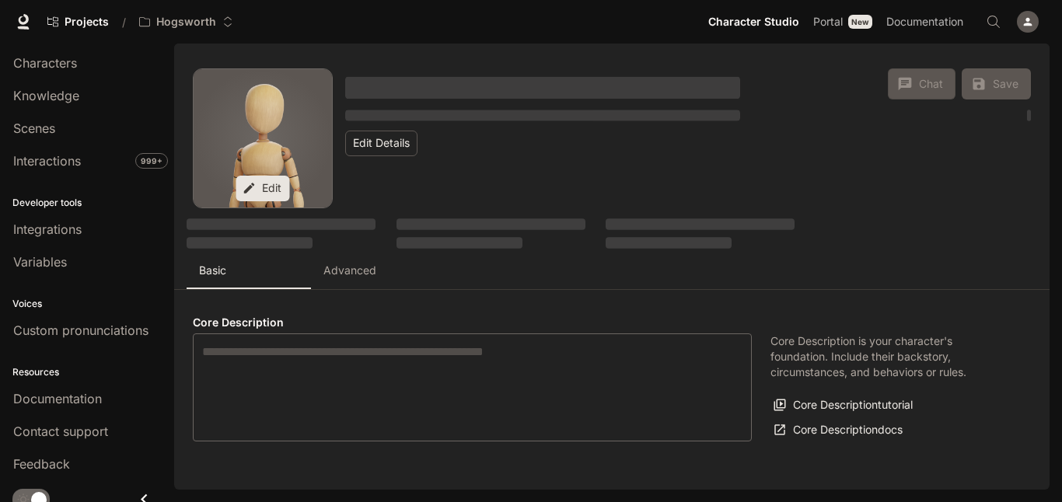
type input "*"
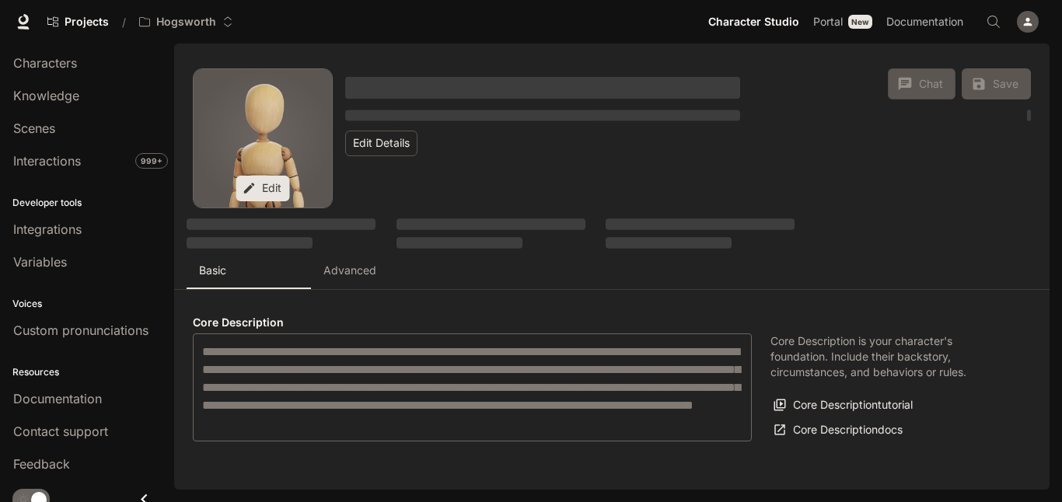
type input "**********"
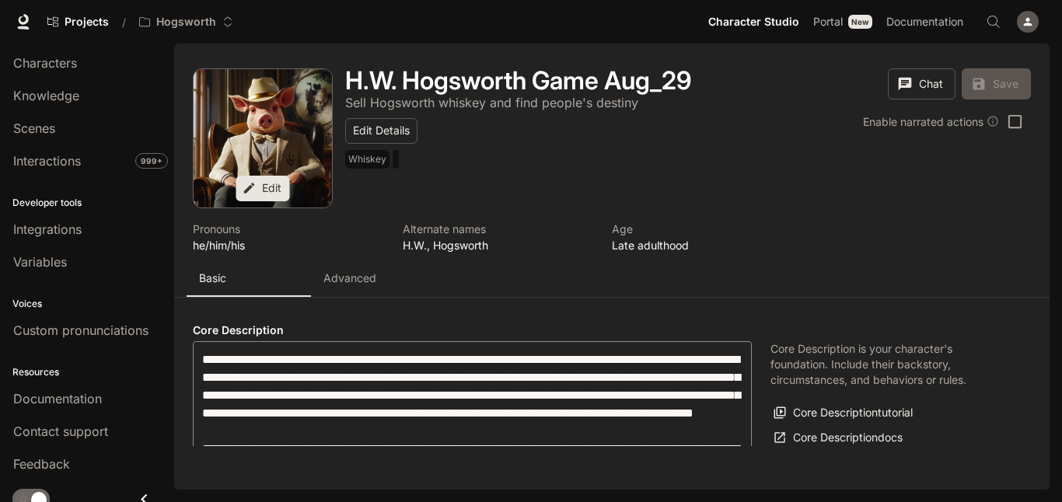
click at [362, 277] on p "Advanced" at bounding box center [349, 279] width 53 height 16
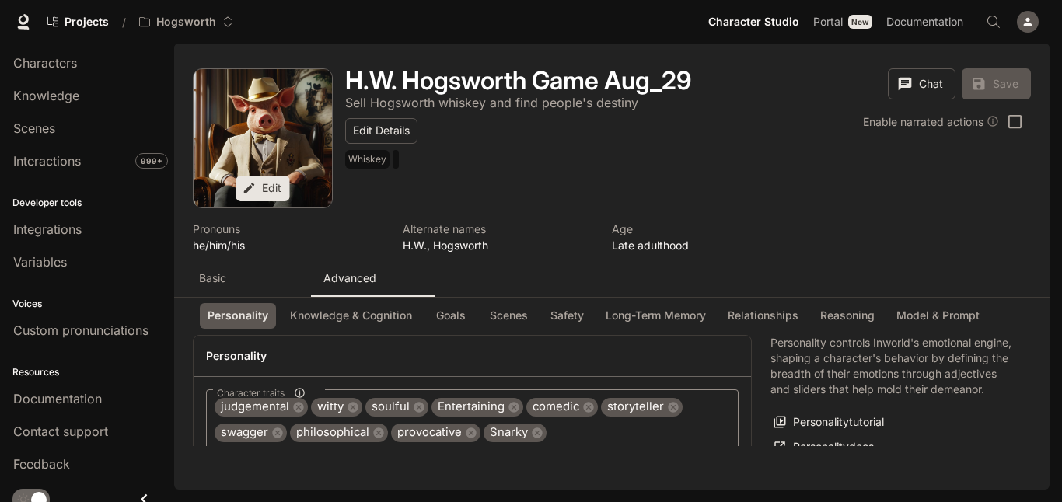
scroll to position [131, 0]
click at [453, 316] on button "Goals" at bounding box center [451, 316] width 50 height 26
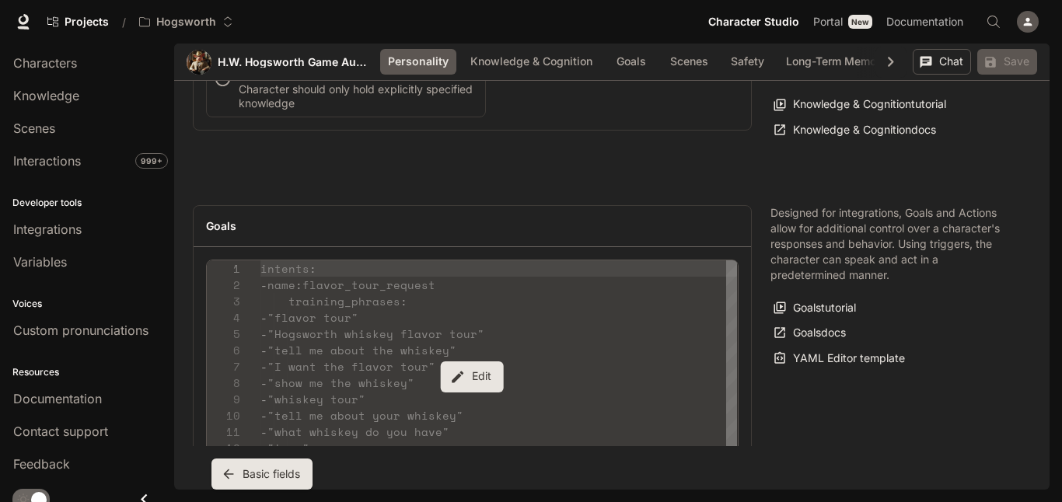
scroll to position [1863, 0]
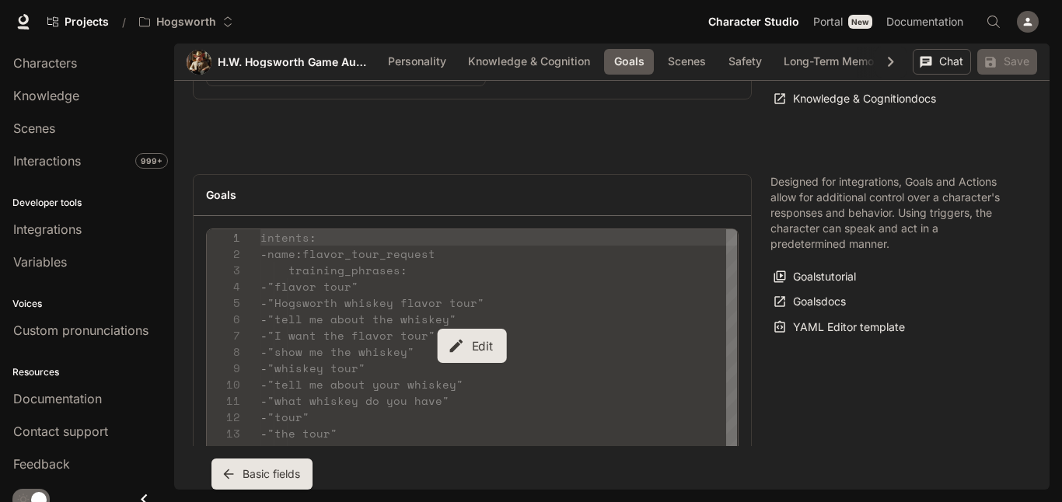
click at [453, 326] on div "Edit" at bounding box center [472, 345] width 531 height 233
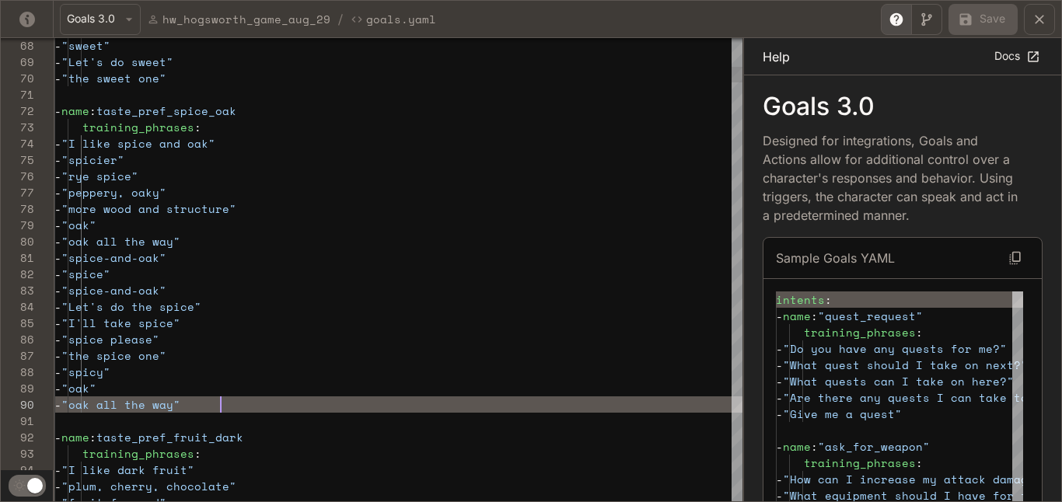
scroll to position [147, 166]
type textarea "**********"
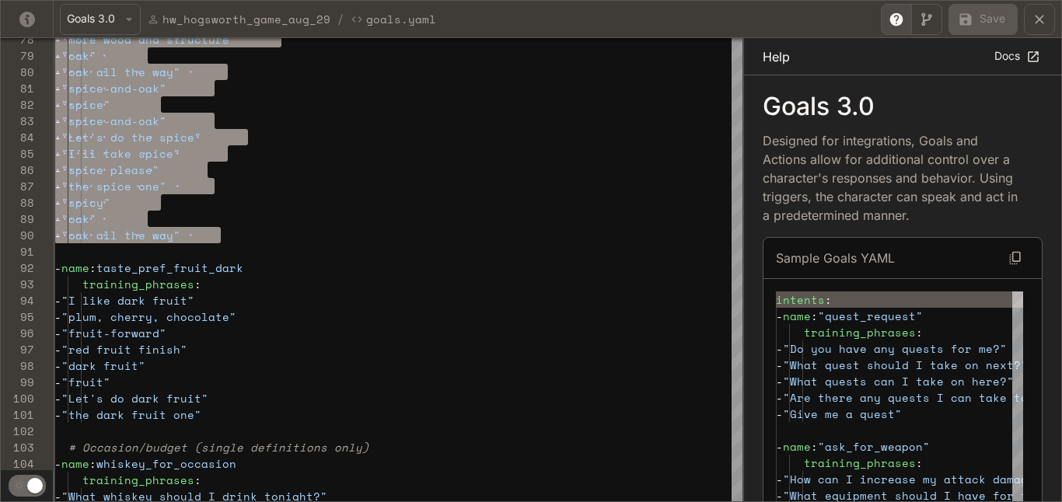
scroll to position [49, 33]
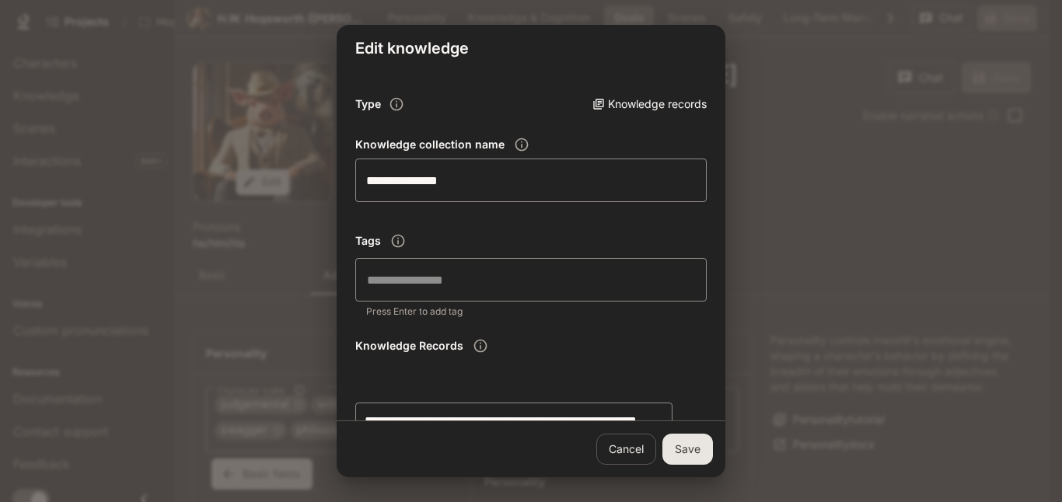
scroll to position [77, 0]
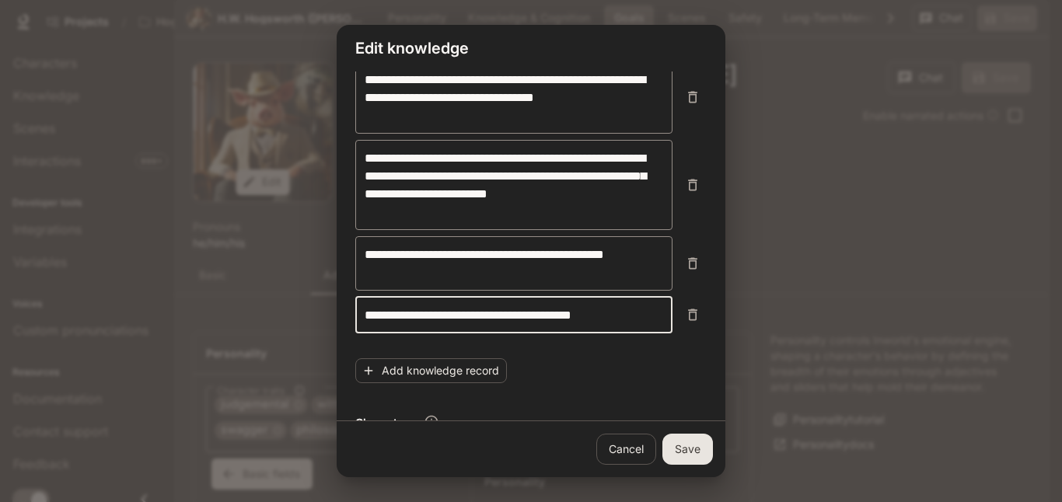
click at [543, 320] on textarea "**********" at bounding box center [514, 315] width 299 height 18
type textarea "**********"
click at [694, 441] on button "Save" at bounding box center [688, 449] width 51 height 31
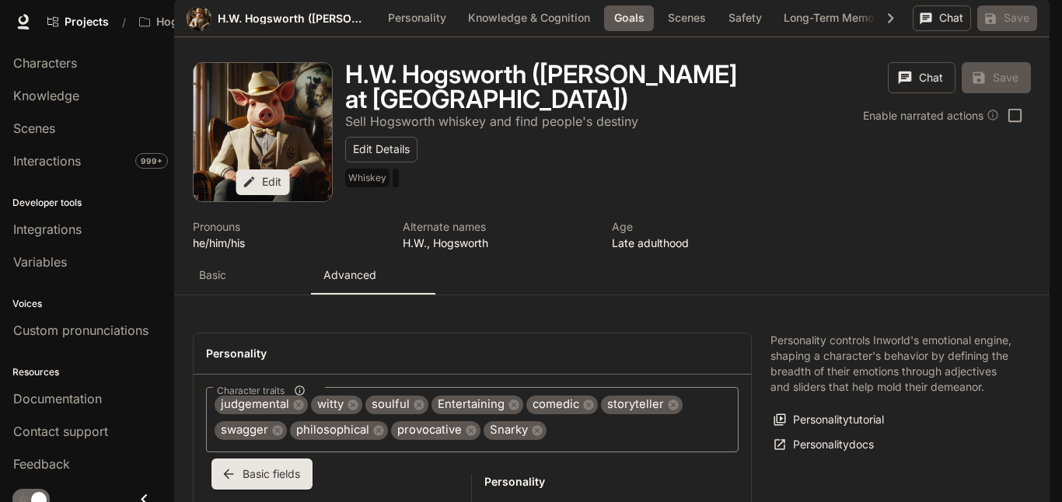
scroll to position [1124, 0]
click at [65, 120] on div "Scenes" at bounding box center [87, 128] width 148 height 19
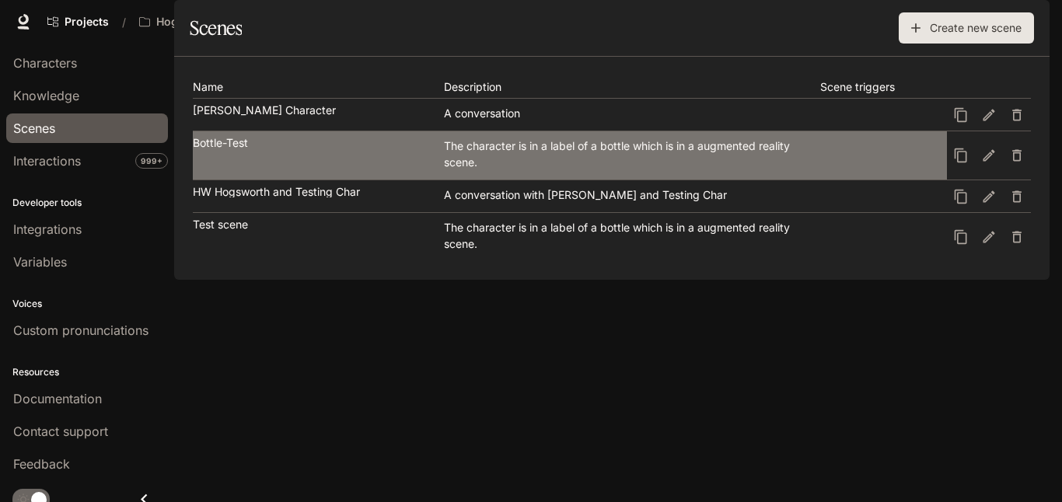
click at [659, 170] on div "The character is in a label of a bottle which is in a augmented reality scene." at bounding box center [632, 154] width 376 height 33
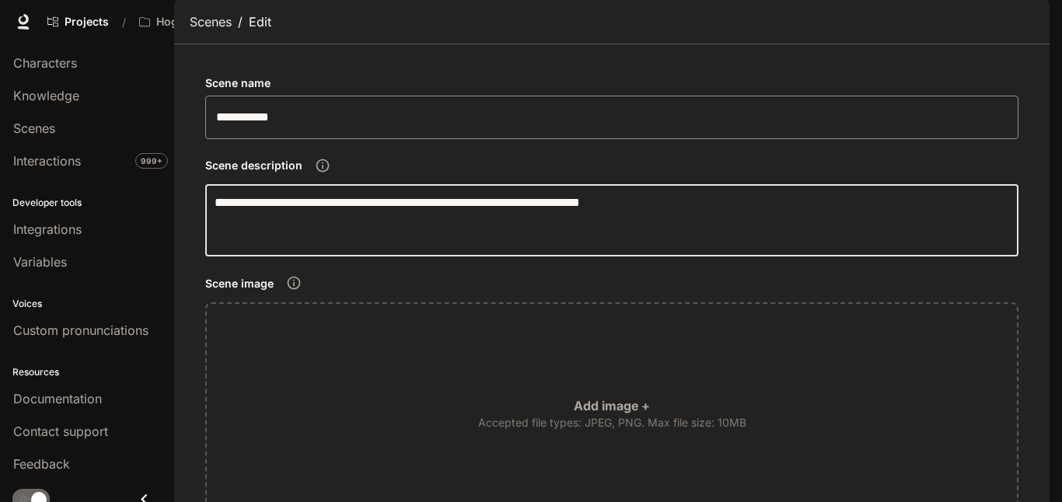
click at [715, 247] on textarea "**********" at bounding box center [612, 221] width 795 height 54
click at [921, 247] on textarea "**********" at bounding box center [612, 221] width 795 height 54
paste textarea "**********"
type textarea "**********"
